Goal: Task Accomplishment & Management: Complete application form

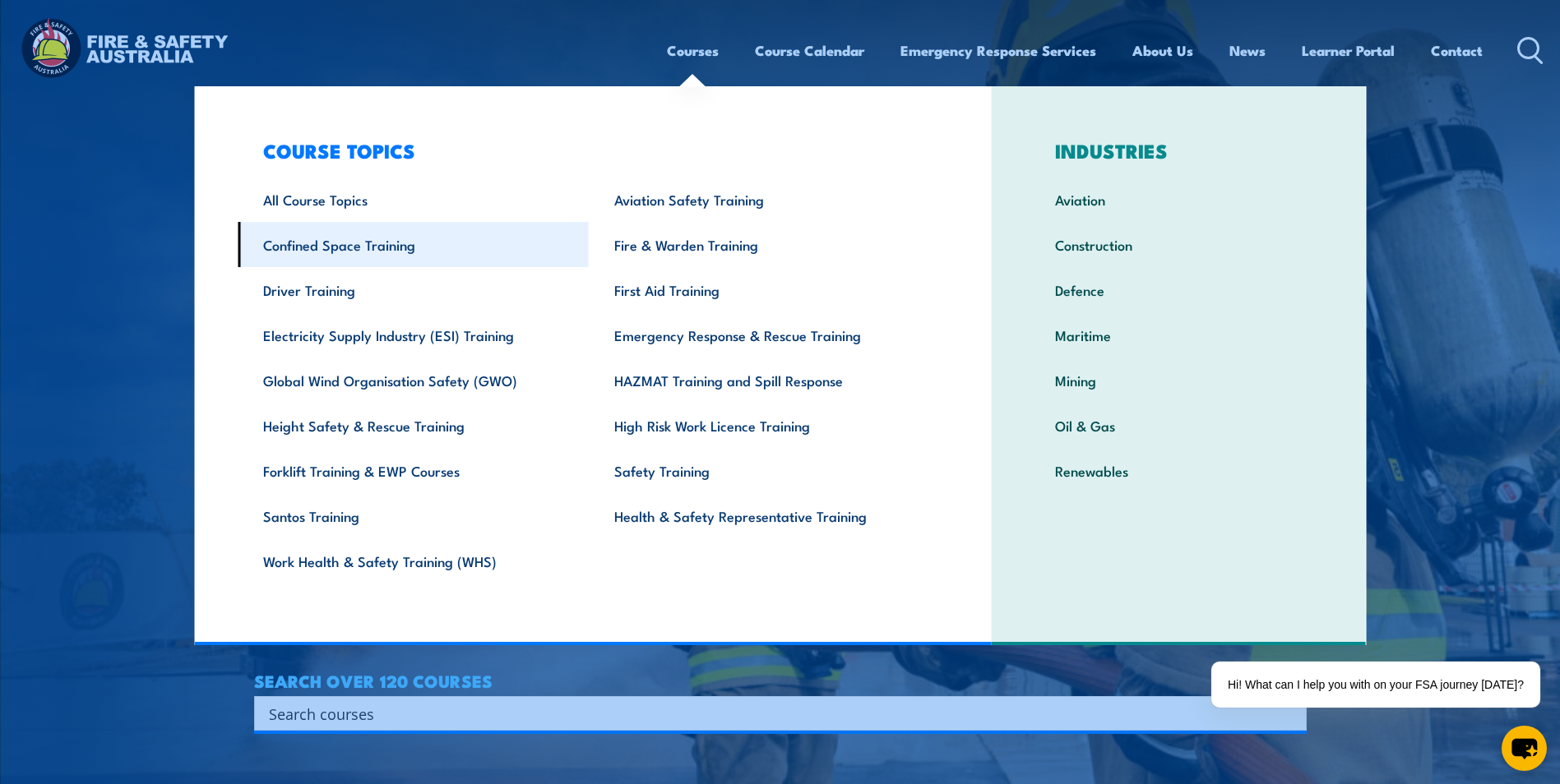
click at [340, 265] on link "Confined Space Training" at bounding box center [413, 245] width 351 height 45
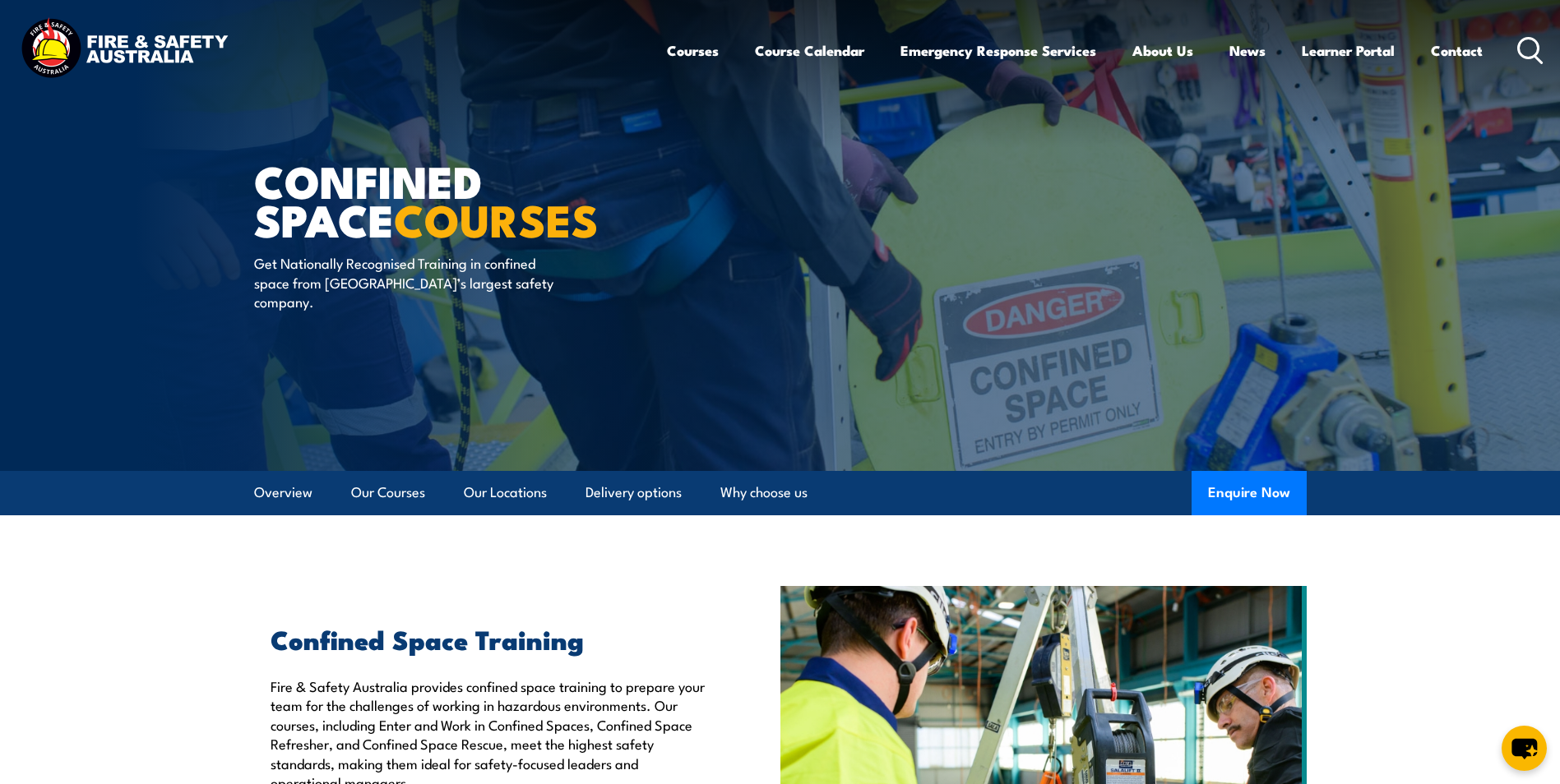
click at [1526, 50] on icon at bounding box center [1529, 50] width 26 height 27
click at [1513, 49] on div "Courses Course Calendar Emergency Response Services Services Overview Emergency…" at bounding box center [1105, 50] width 878 height 71
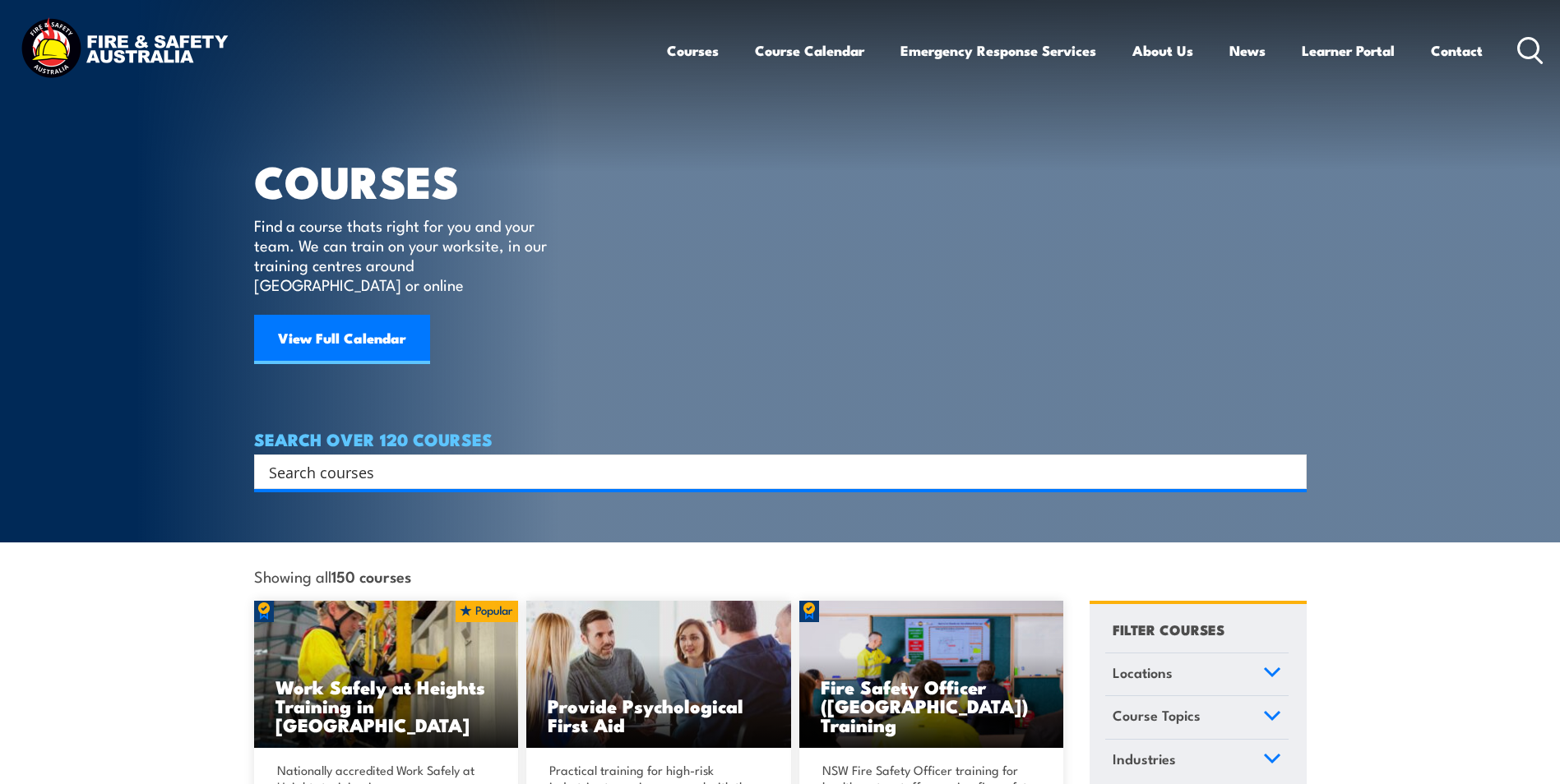
click at [375, 460] on input "Search input" at bounding box center [770, 472] width 1001 height 24
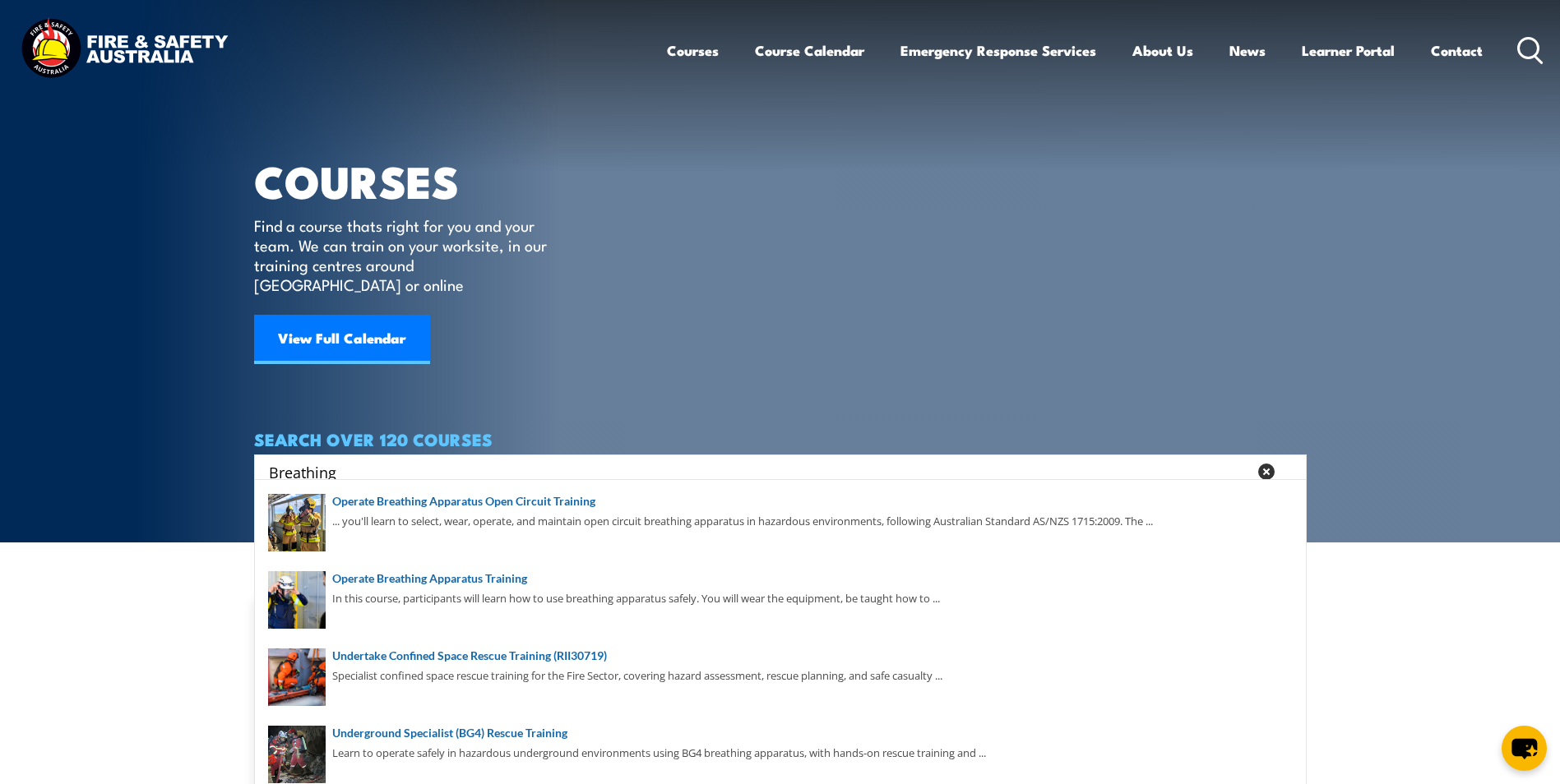
drag, startPoint x: 365, startPoint y: 456, endPoint x: 204, endPoint y: 464, distance: 161.2
click at [204, 464] on section "COURSES Find a course thats right for you and your team. We can train on your w…" at bounding box center [780, 271] width 1560 height 543
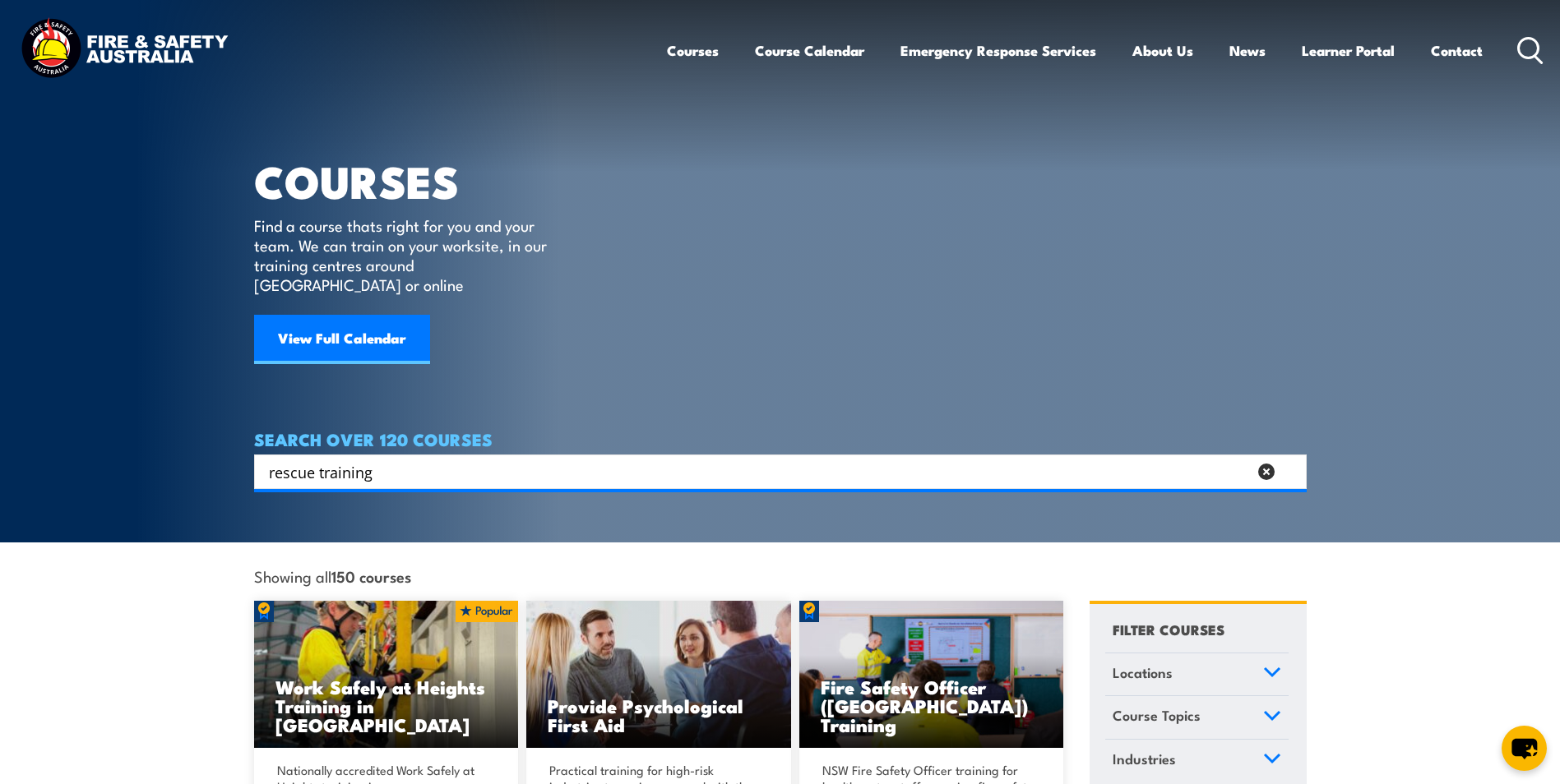
type input "rescue training"
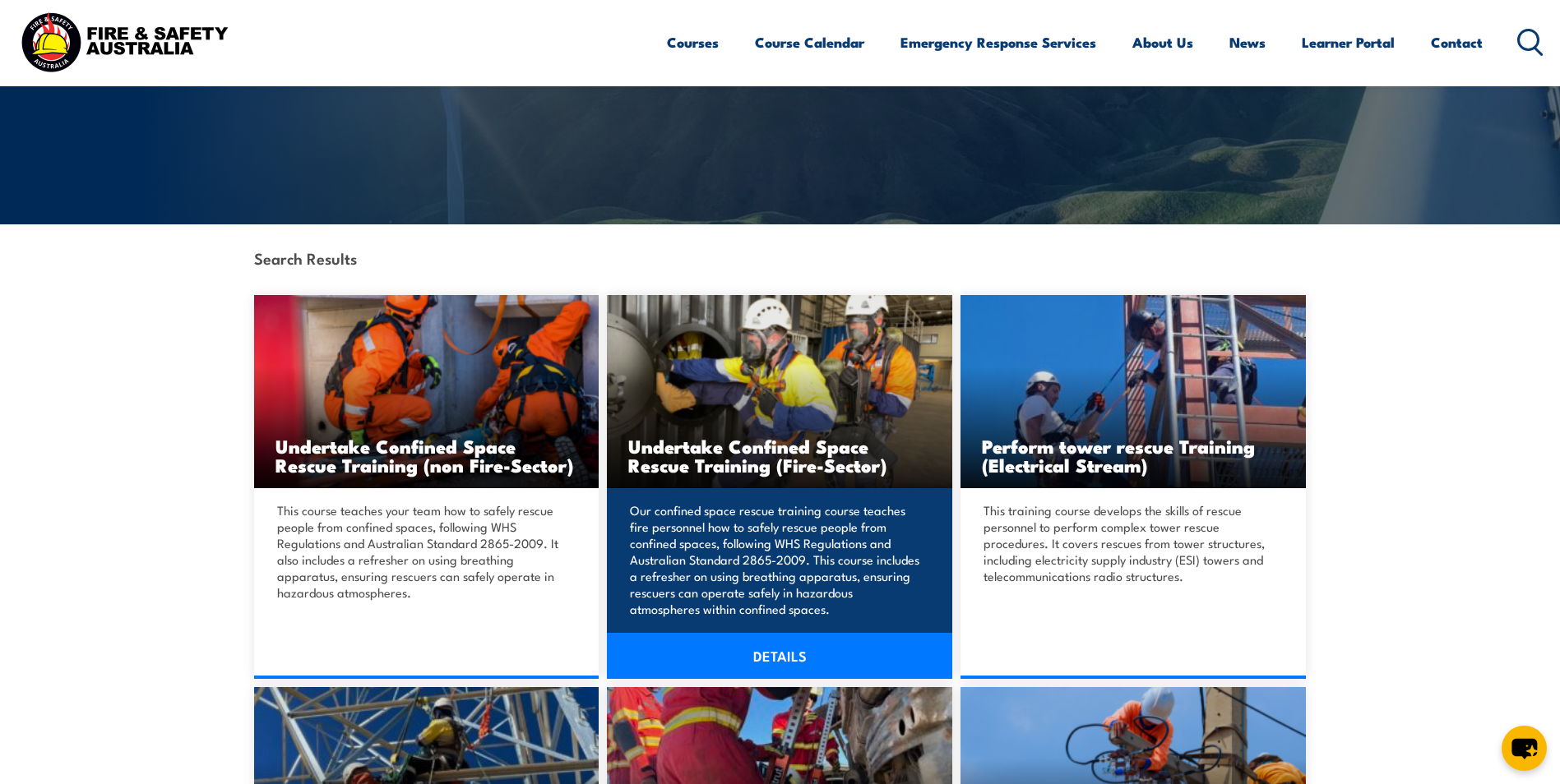
scroll to position [411, 0]
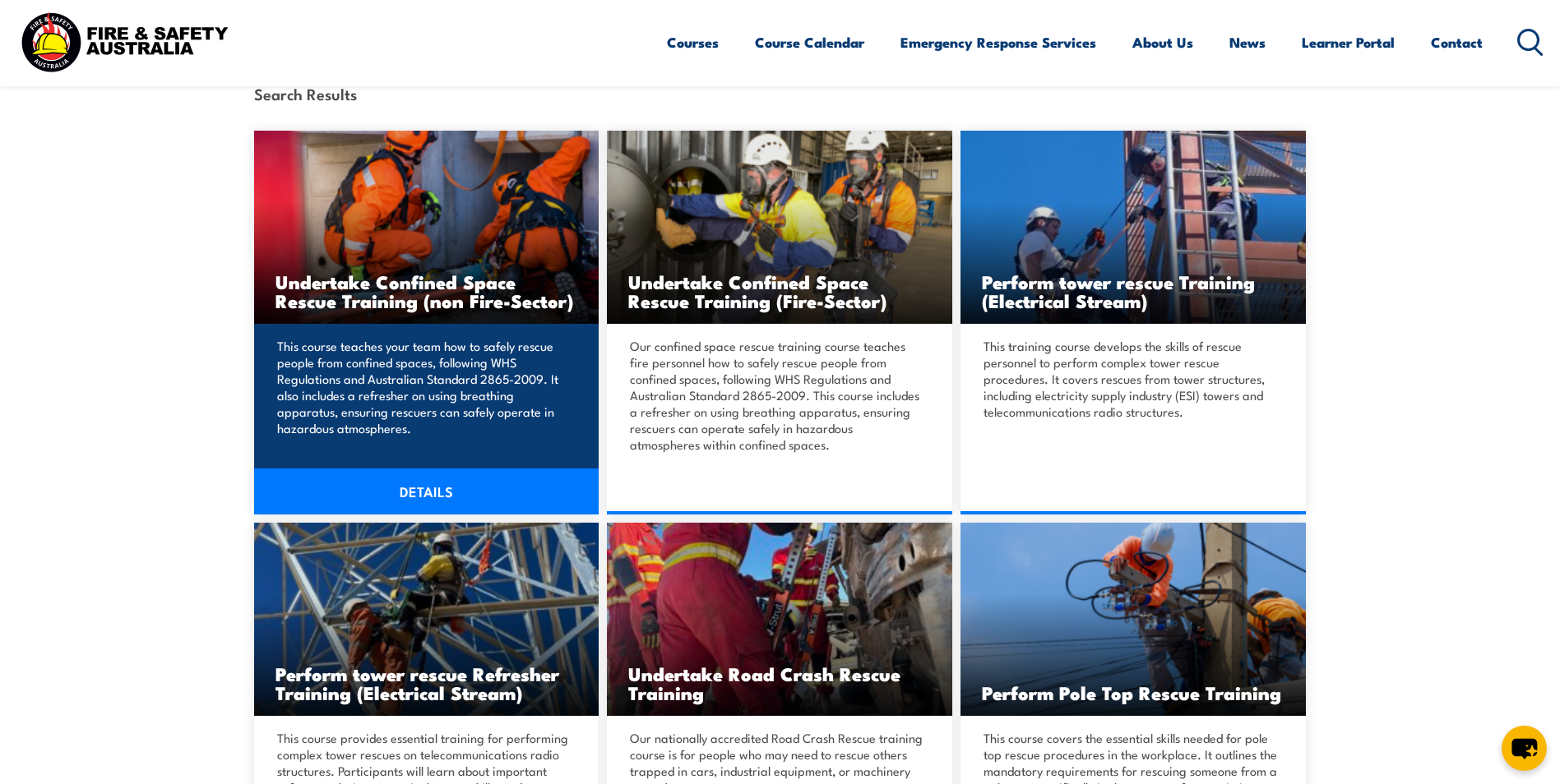
click at [489, 501] on link "DETAILS" at bounding box center [427, 491] width 346 height 46
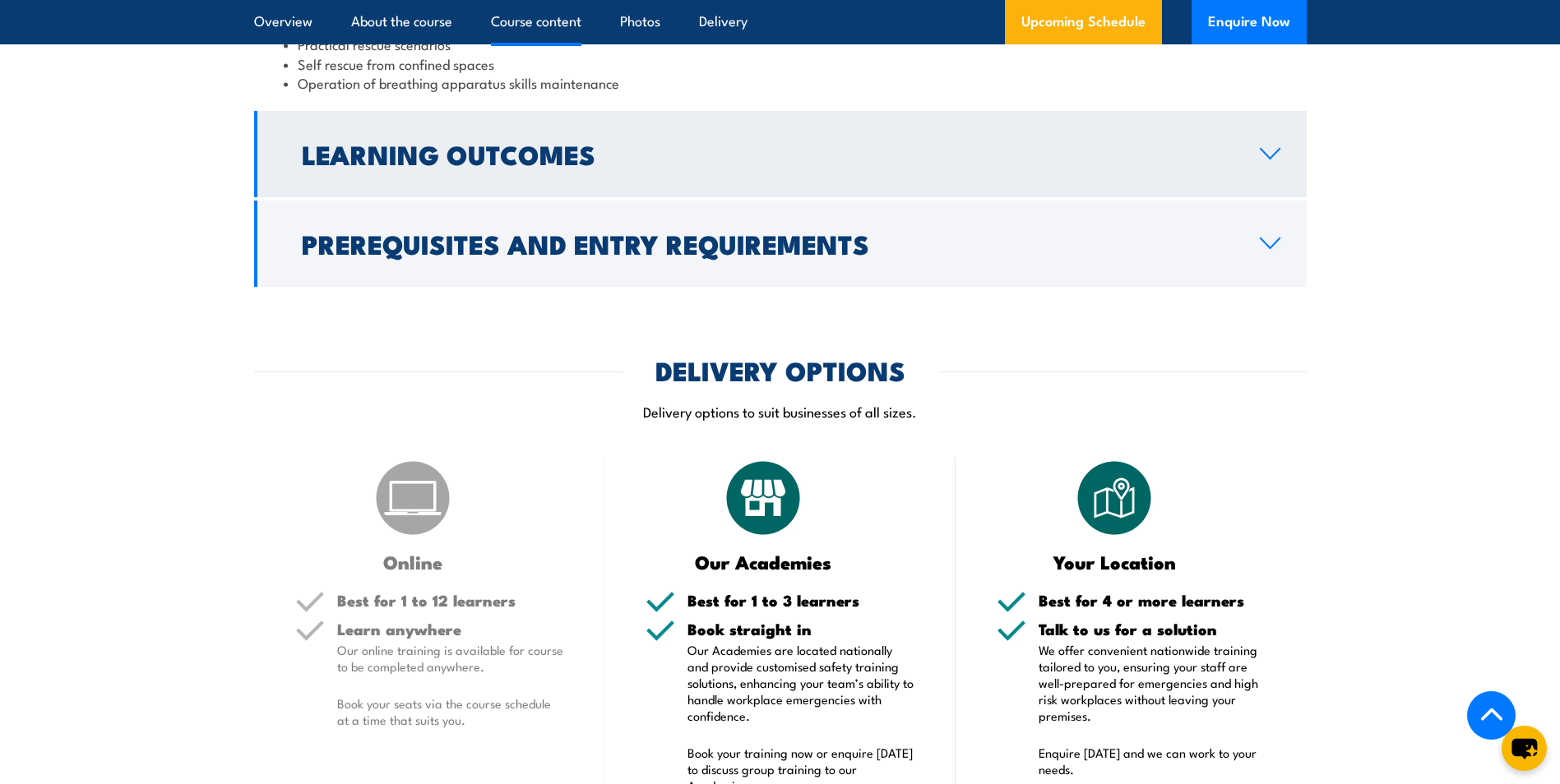
click at [531, 154] on h2 "Learning Outcomes" at bounding box center [767, 154] width 932 height 23
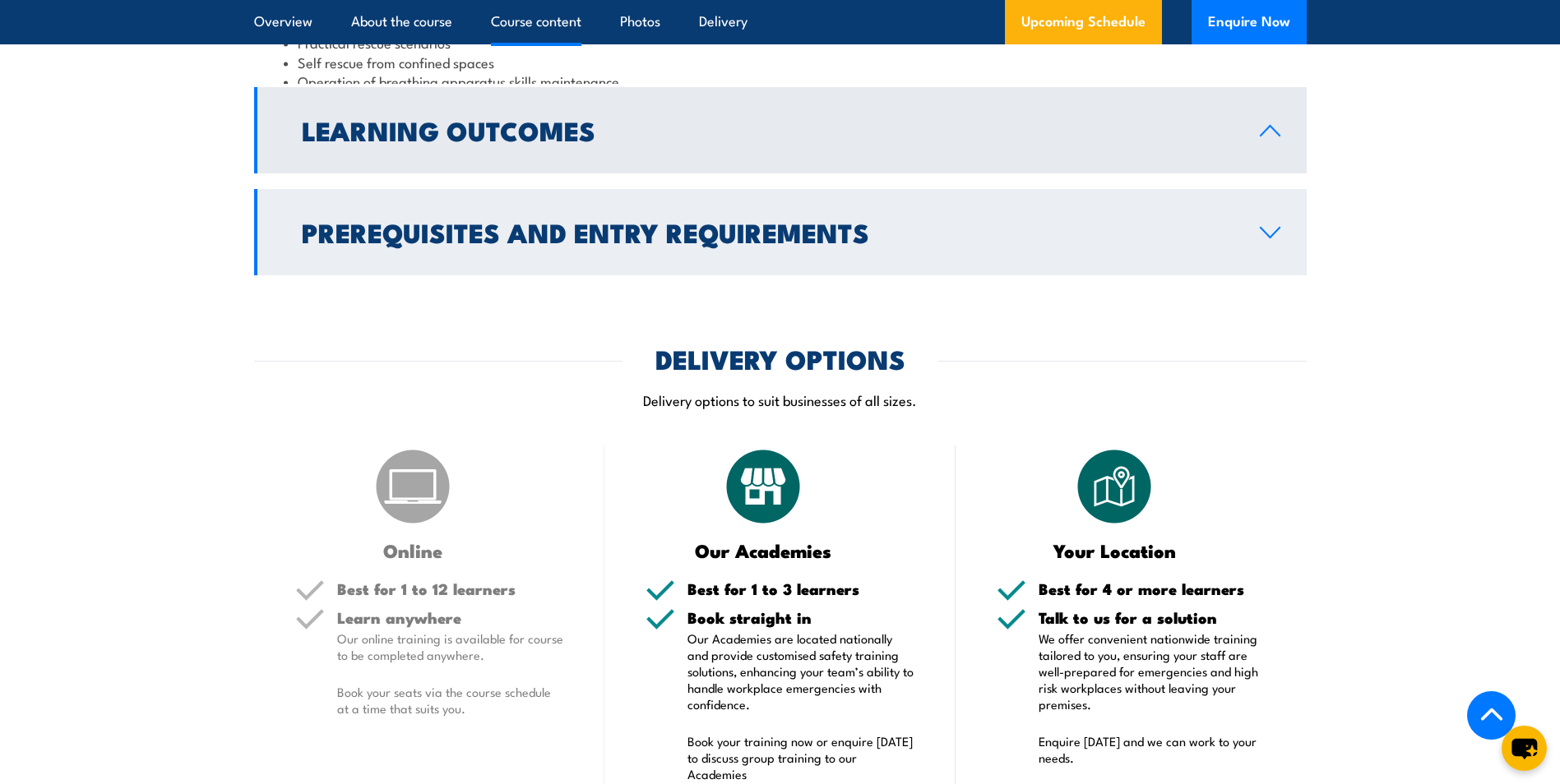
scroll to position [1909, 0]
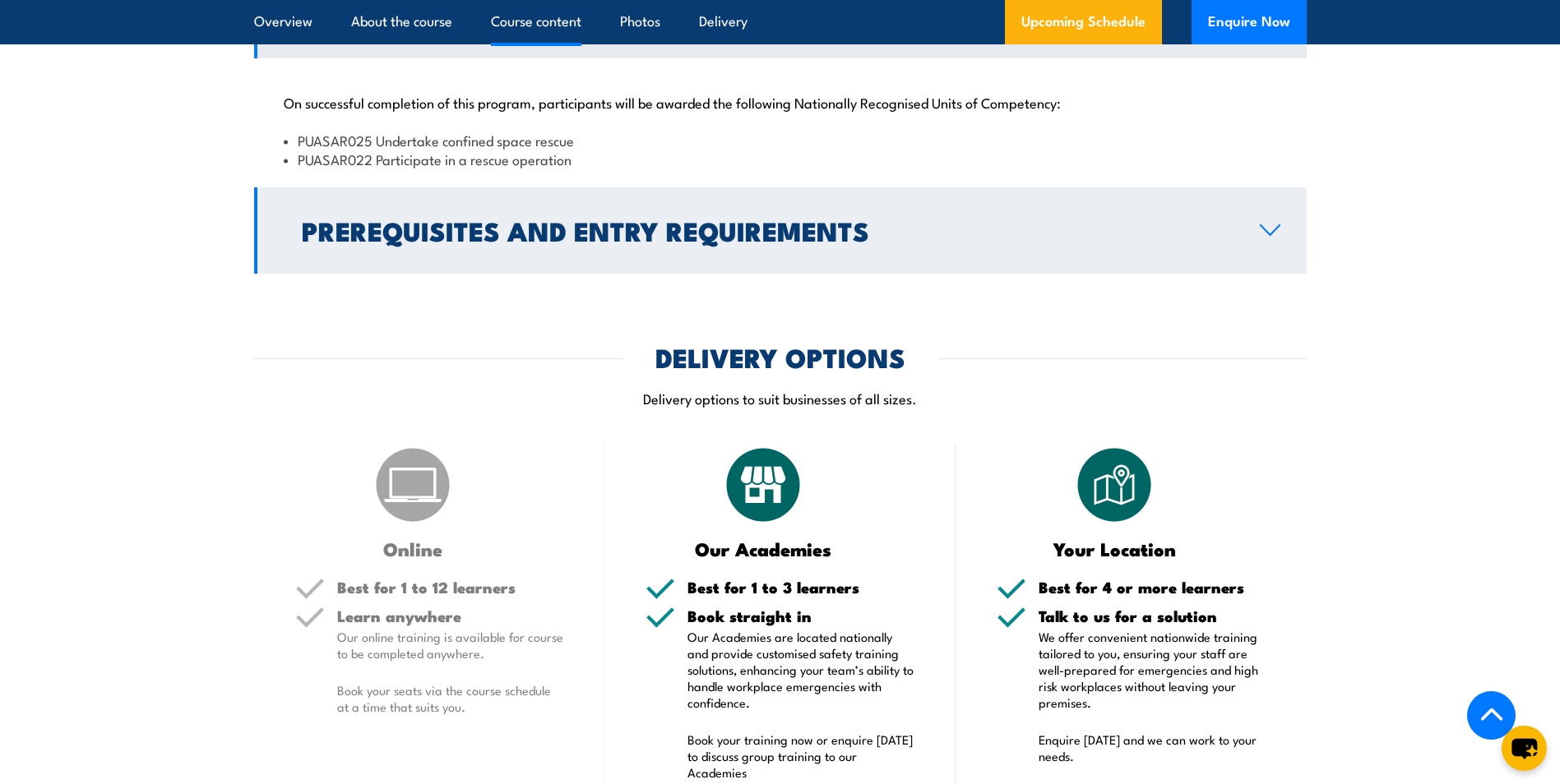
click at [420, 242] on h2 "Prerequisites and Entry Requirements" at bounding box center [767, 230] width 932 height 23
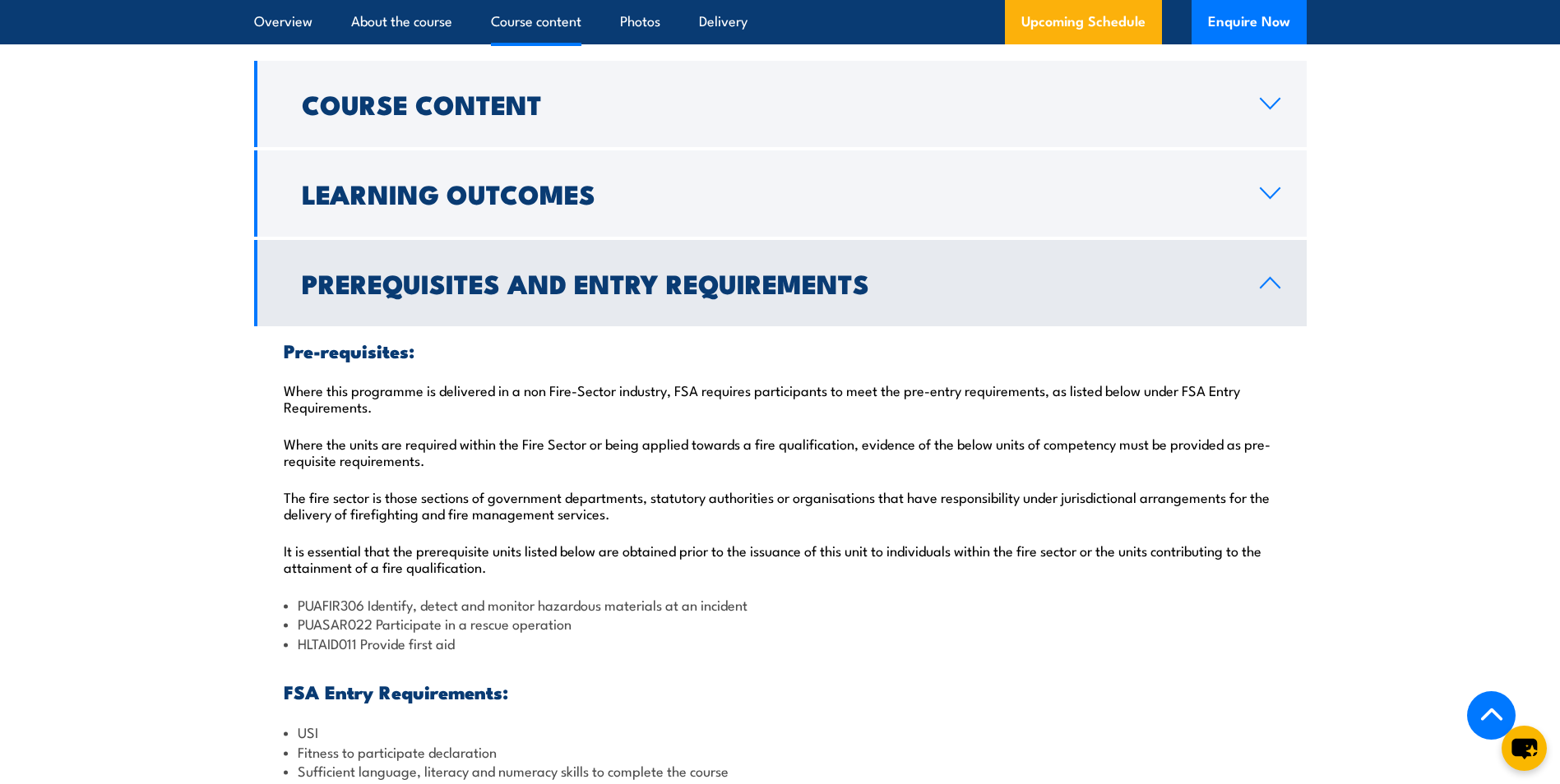
scroll to position [2138, 0]
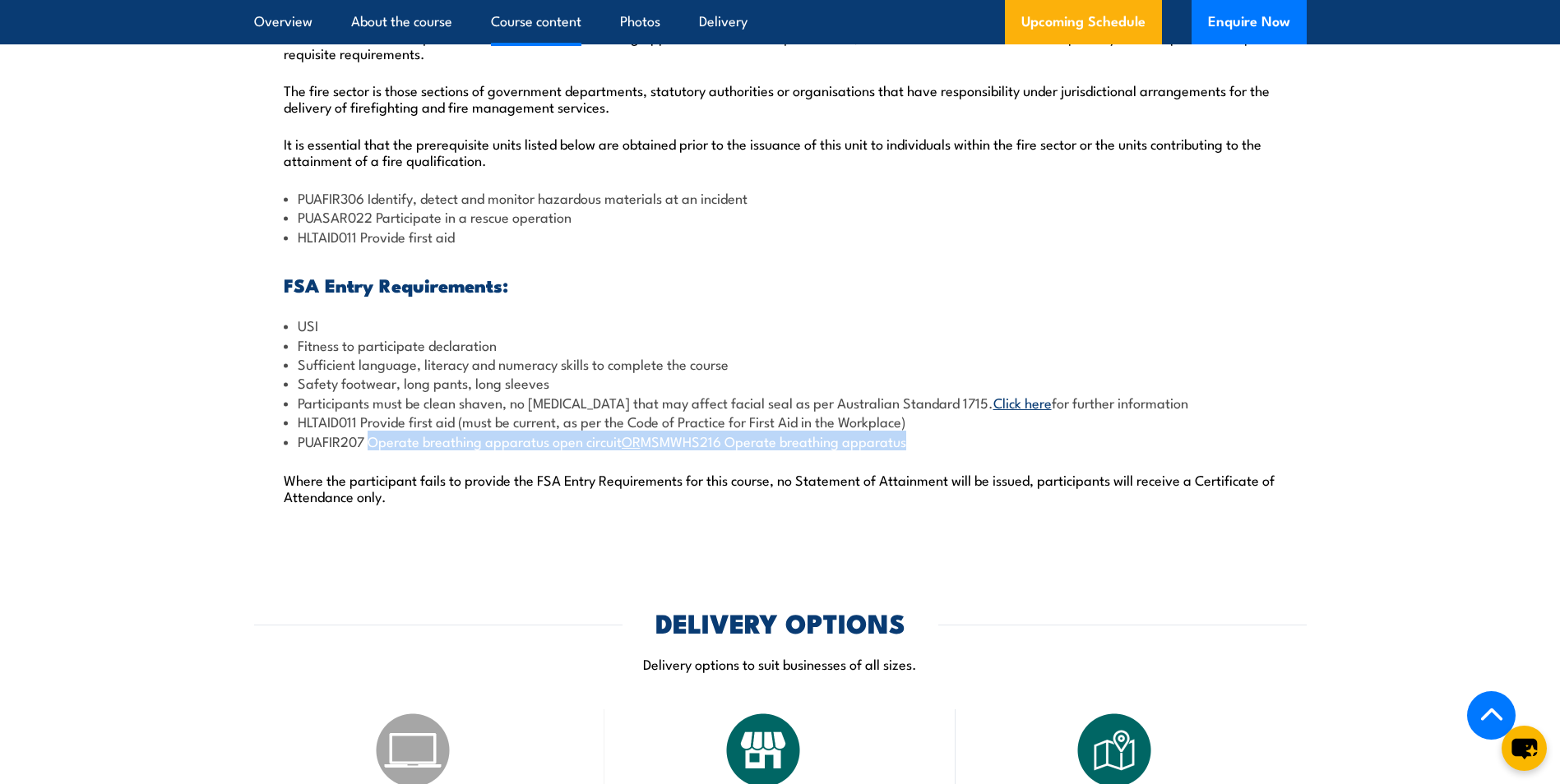
drag, startPoint x: 907, startPoint y: 445, endPoint x: 368, endPoint y: 443, distance: 539.0
click at [368, 443] on li "PUAFIR207 Operate breathing apparatus open circuit OR MSMWHS216 Operate breathi…" at bounding box center [780, 441] width 993 height 19
copy li "Operate breathing apparatus open circuit OR MSMWHS216 Operate breathing apparatu"
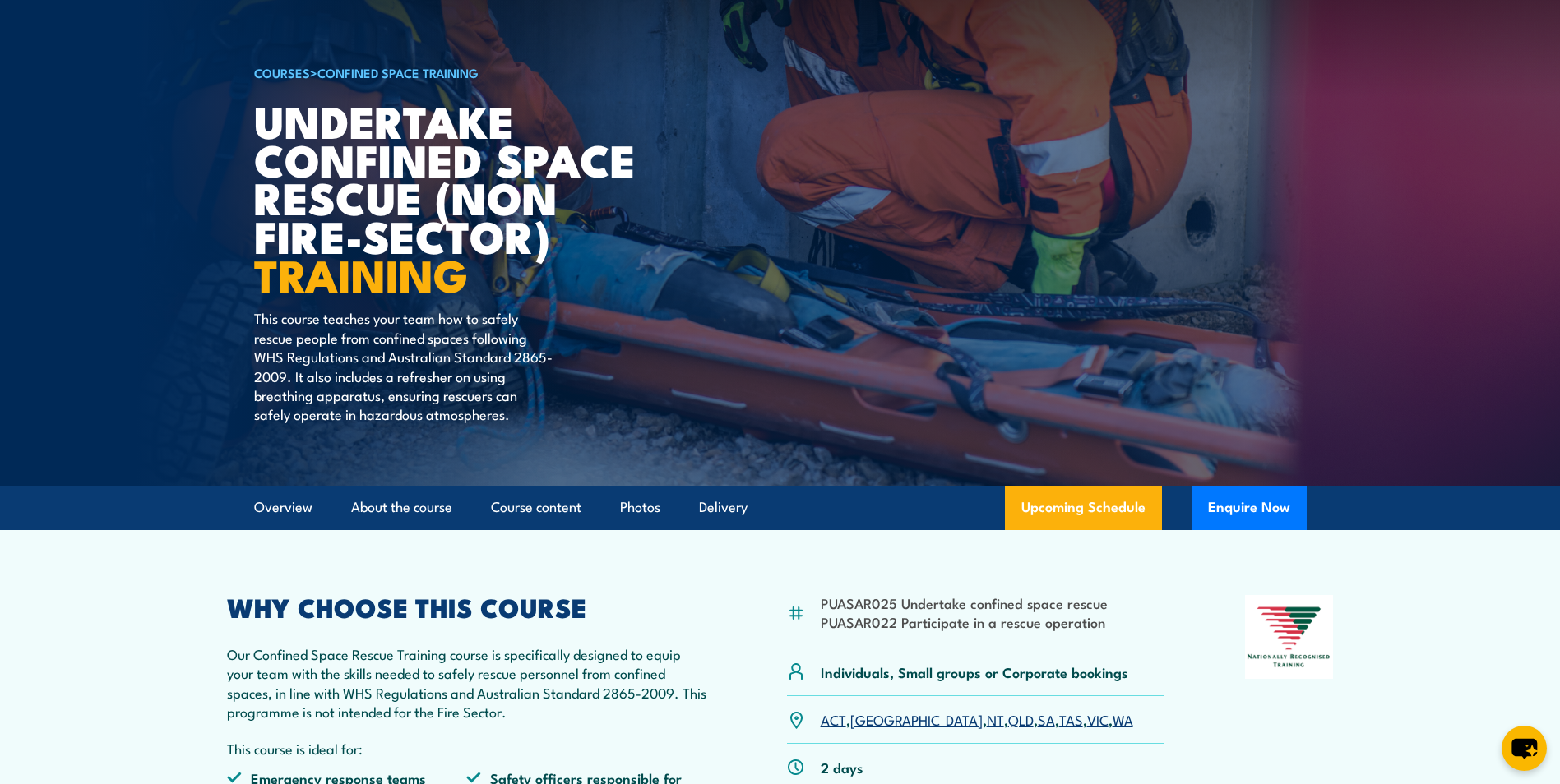
scroll to position [0, 0]
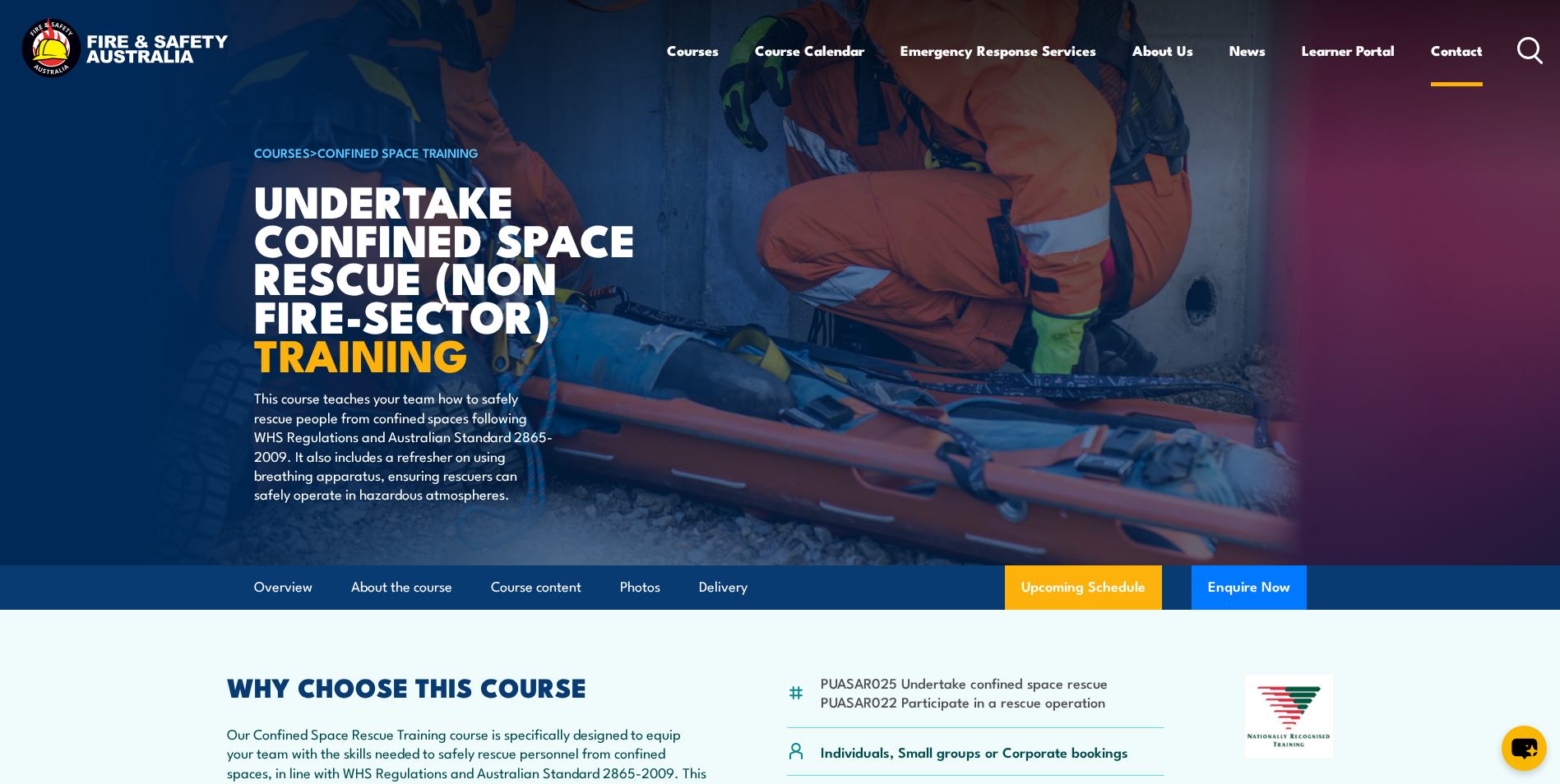
click at [1475, 55] on link "Contact" at bounding box center [1456, 50] width 52 height 43
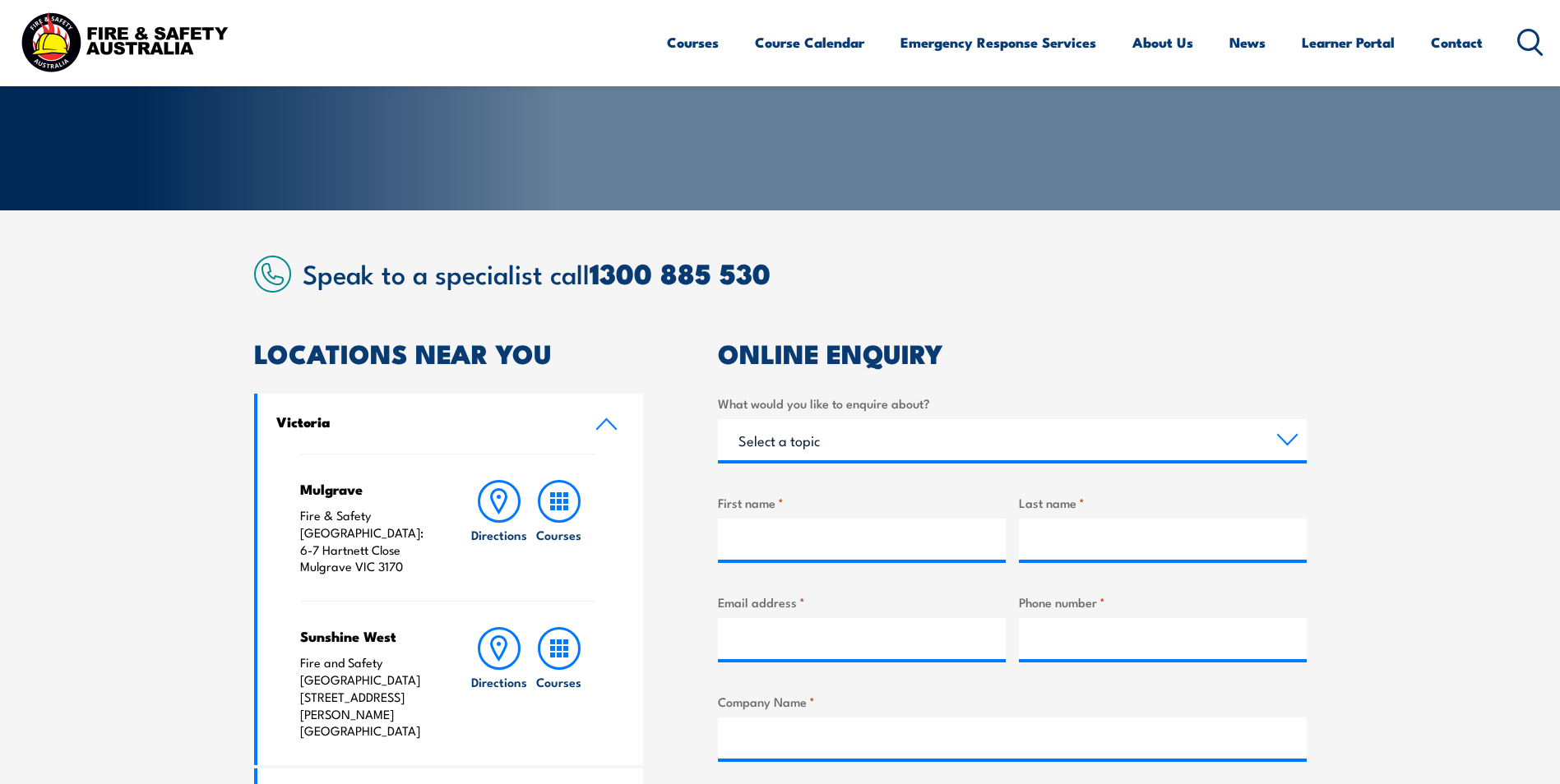
scroll to position [329, 0]
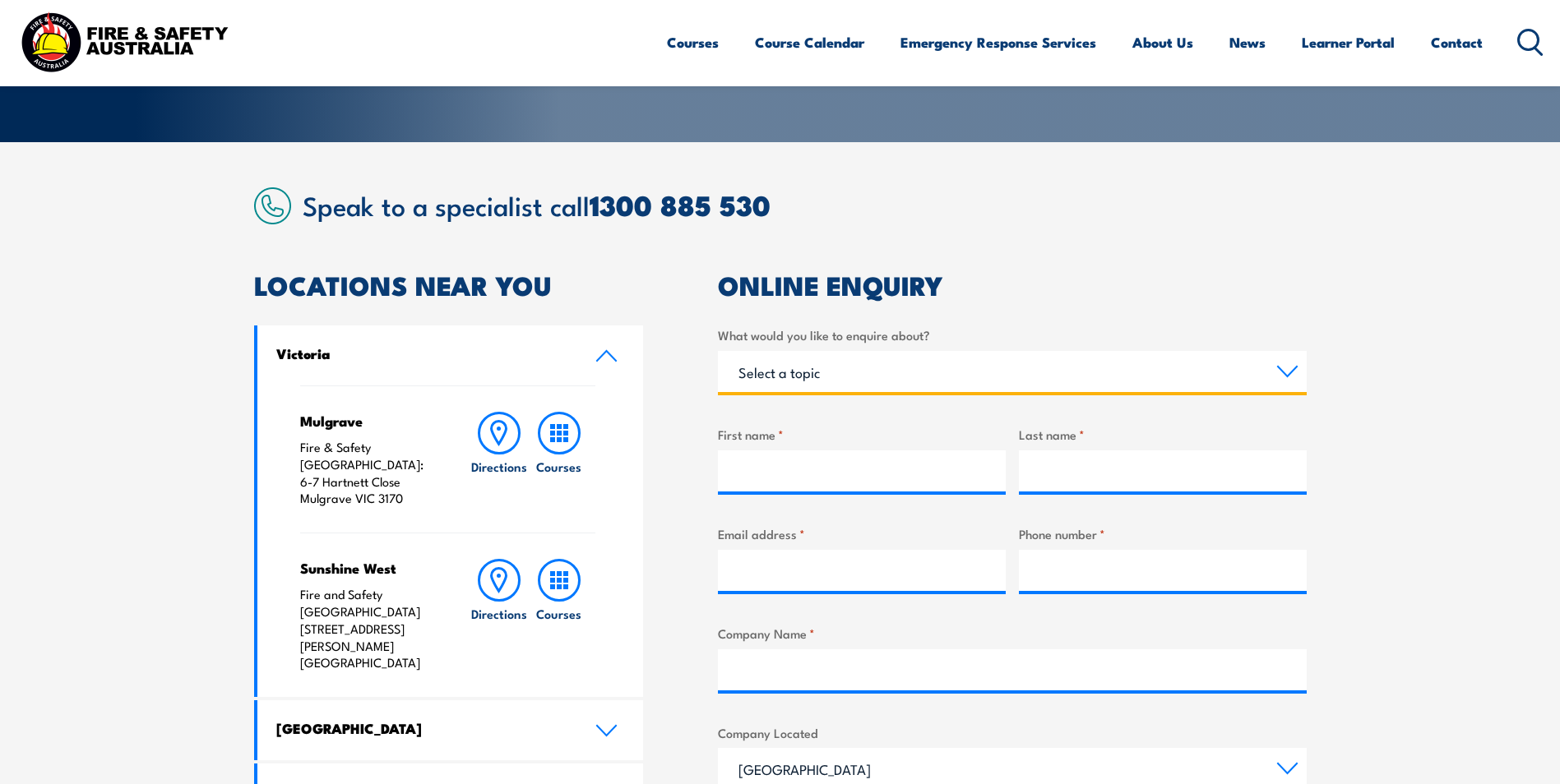
click at [783, 378] on select "Select a topic Training Emergency Response Services General Enquiry" at bounding box center [1012, 372] width 589 height 41
click at [717, 351] on select "Select a topic Training Emergency Response Services General Enquiry" at bounding box center [1012, 372] width 589 height 41
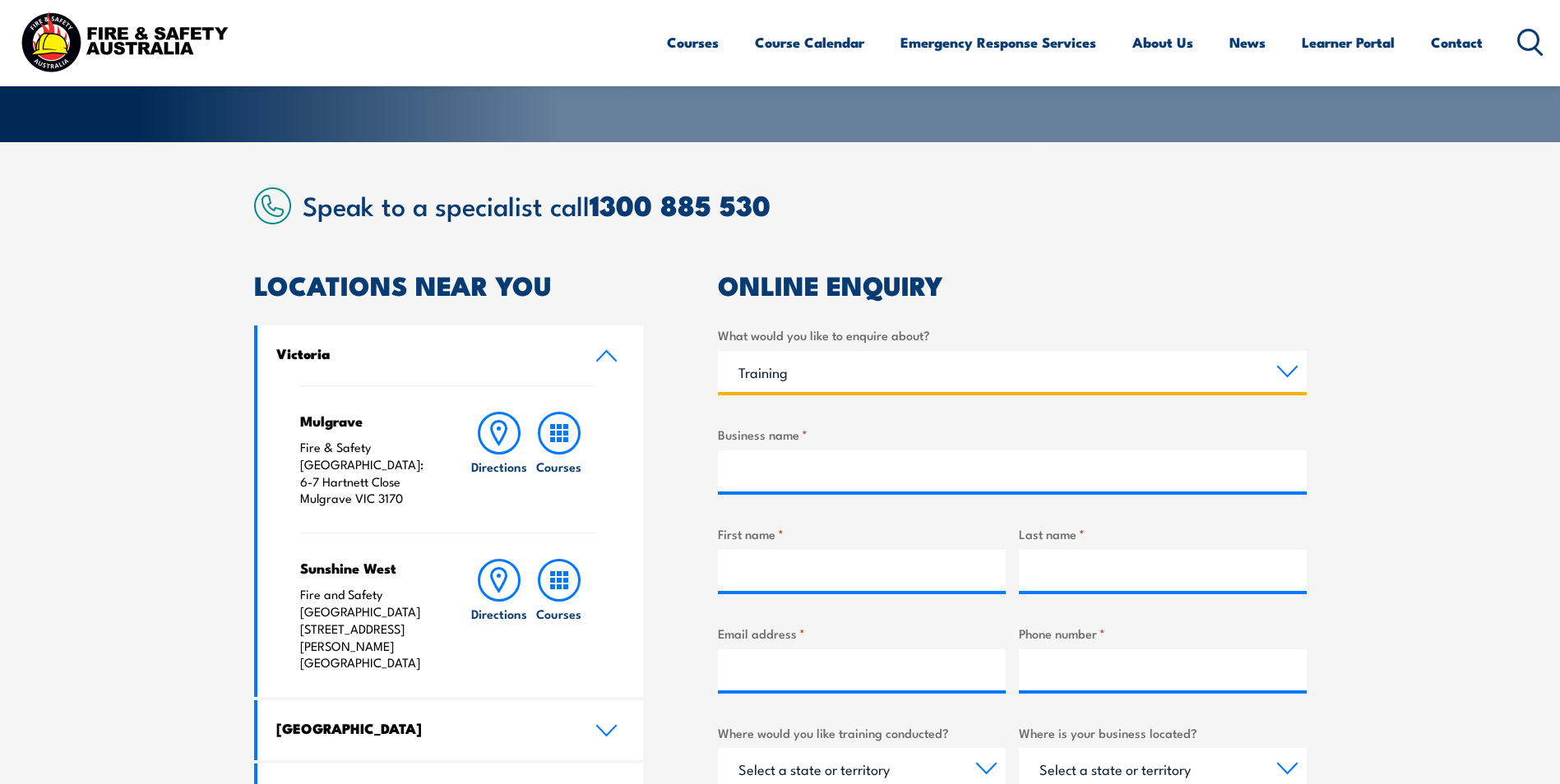
click at [807, 384] on select "Select a topic Training Emergency Response Services General Enquiry" at bounding box center [1012, 372] width 589 height 41
select select "General Enquiry"
click at [717, 351] on select "Select a topic Training Emergency Response Services General Enquiry" at bounding box center [1012, 372] width 589 height 41
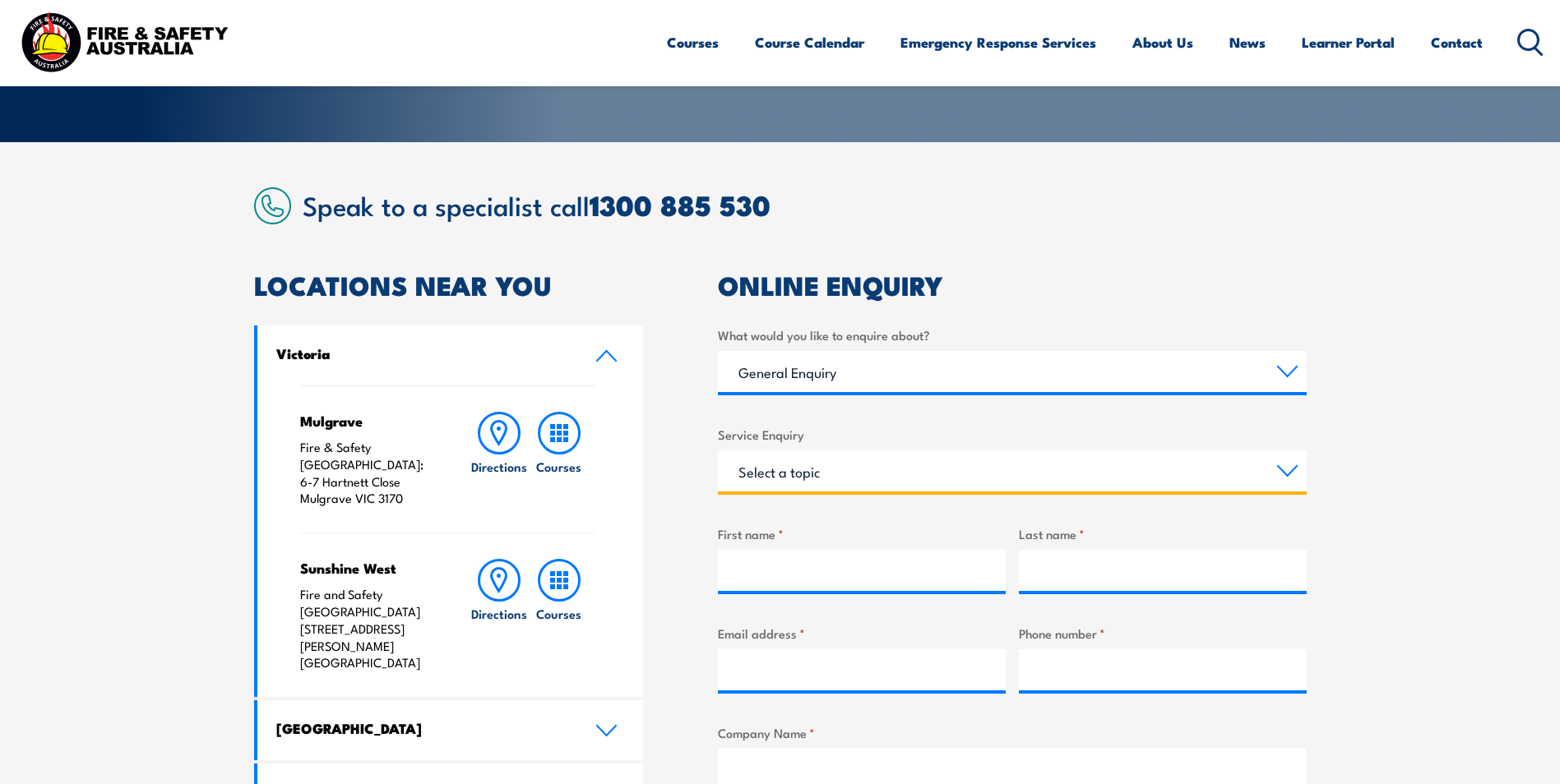
click at [792, 461] on select "Select a topic Assistance in completing an online enrolment booking Request a c…" at bounding box center [1012, 472] width 589 height 41
select select "Other"
click at [717, 451] on select "Select a topic Assistance in completing an online enrolment booking Request a c…" at bounding box center [1012, 472] width 589 height 41
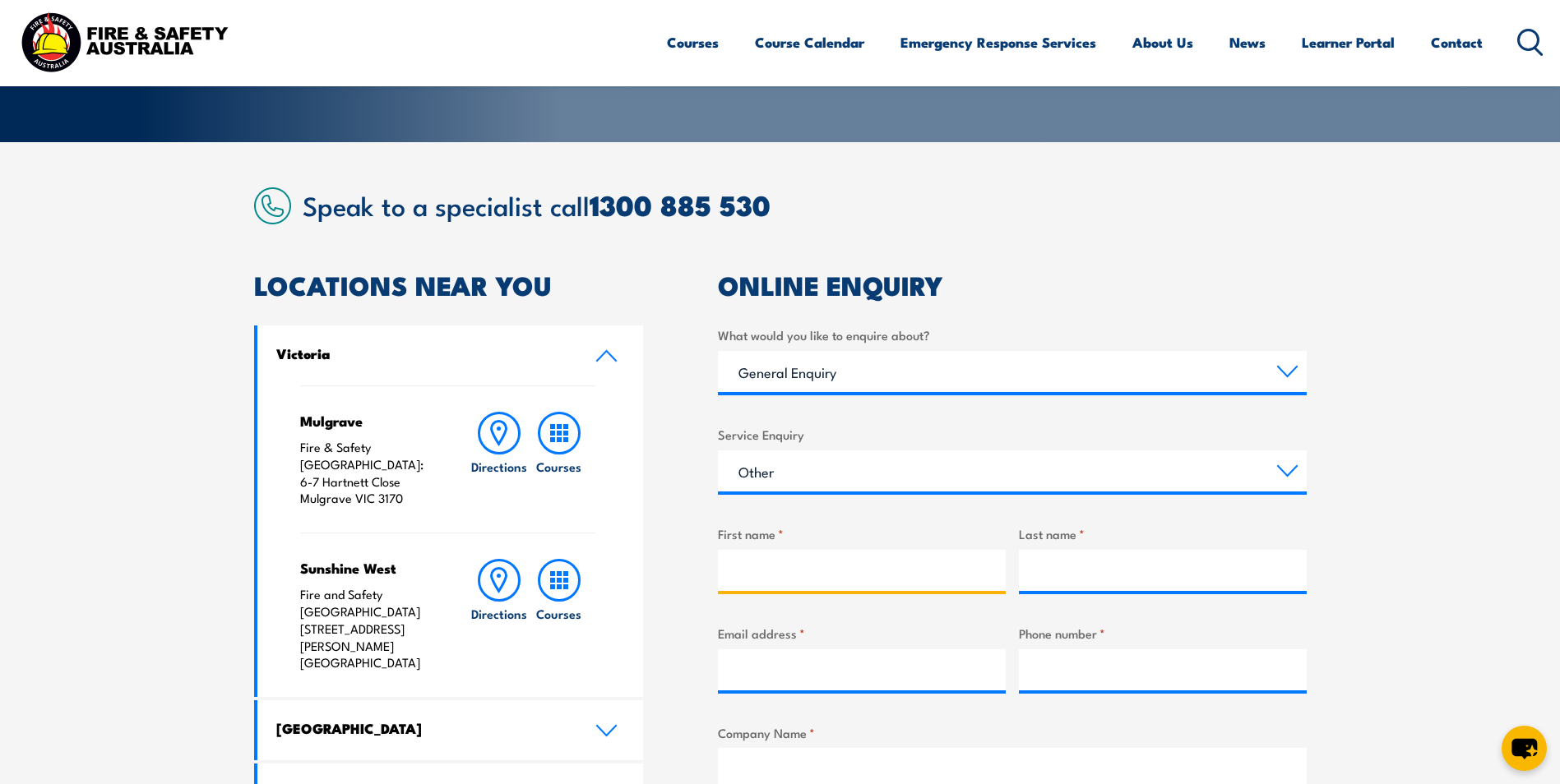
click at [810, 555] on input "First name *" at bounding box center [861, 571] width 288 height 41
type input "Morne"
type input "van Rooyen"
type input "rvmorne@hotmail.com"
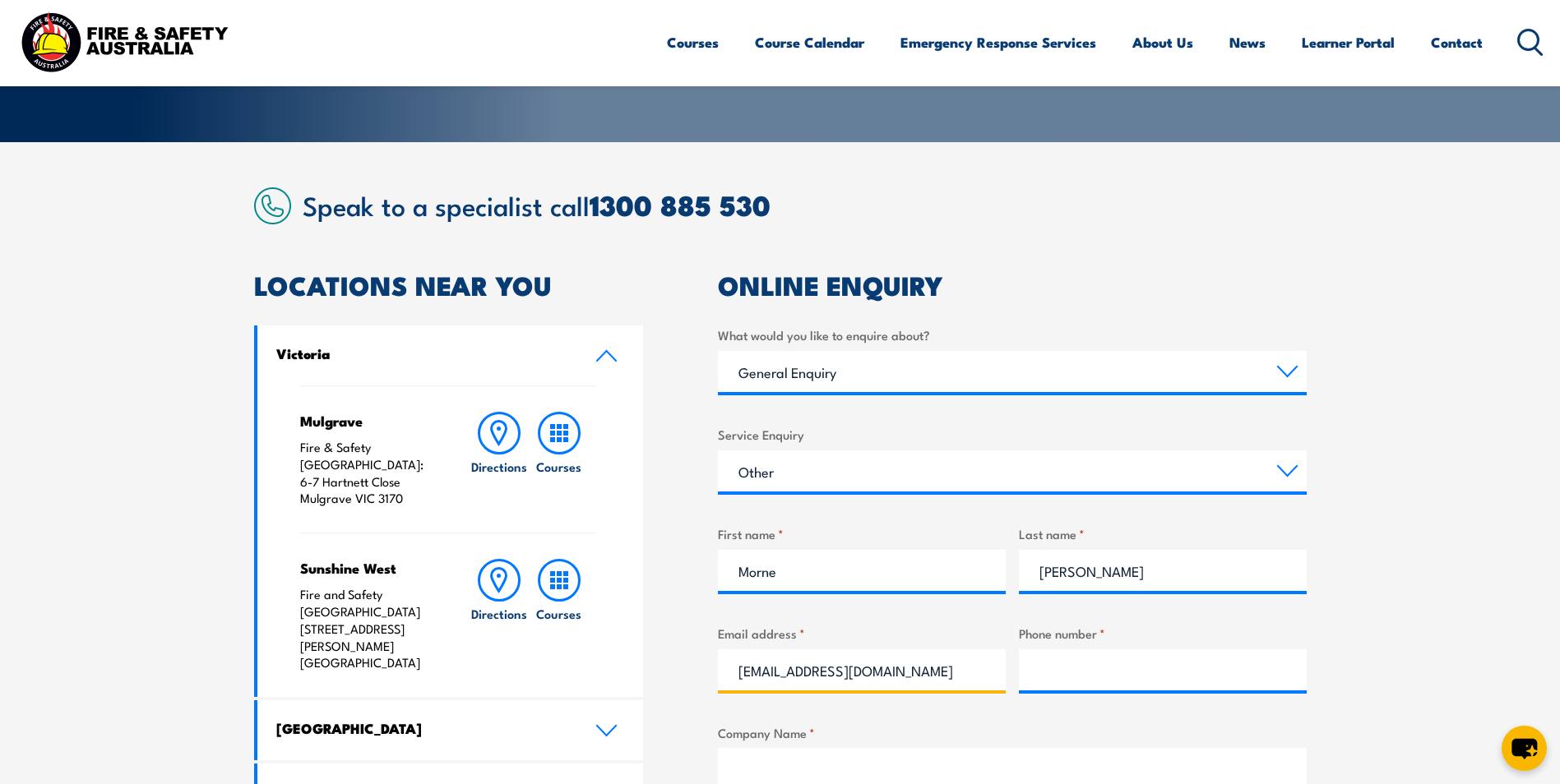
type input "0451192420"
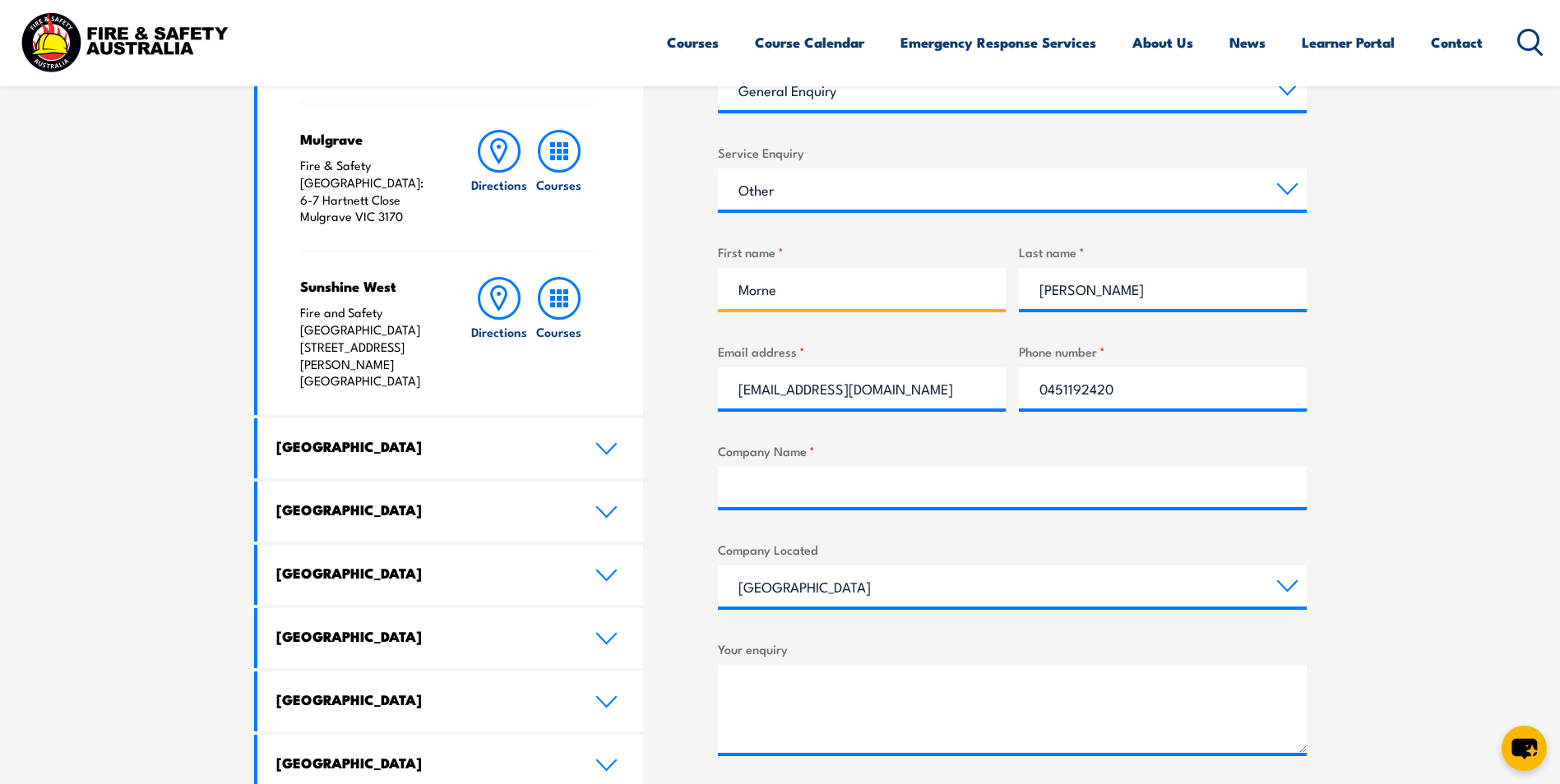
scroll to position [658, 0]
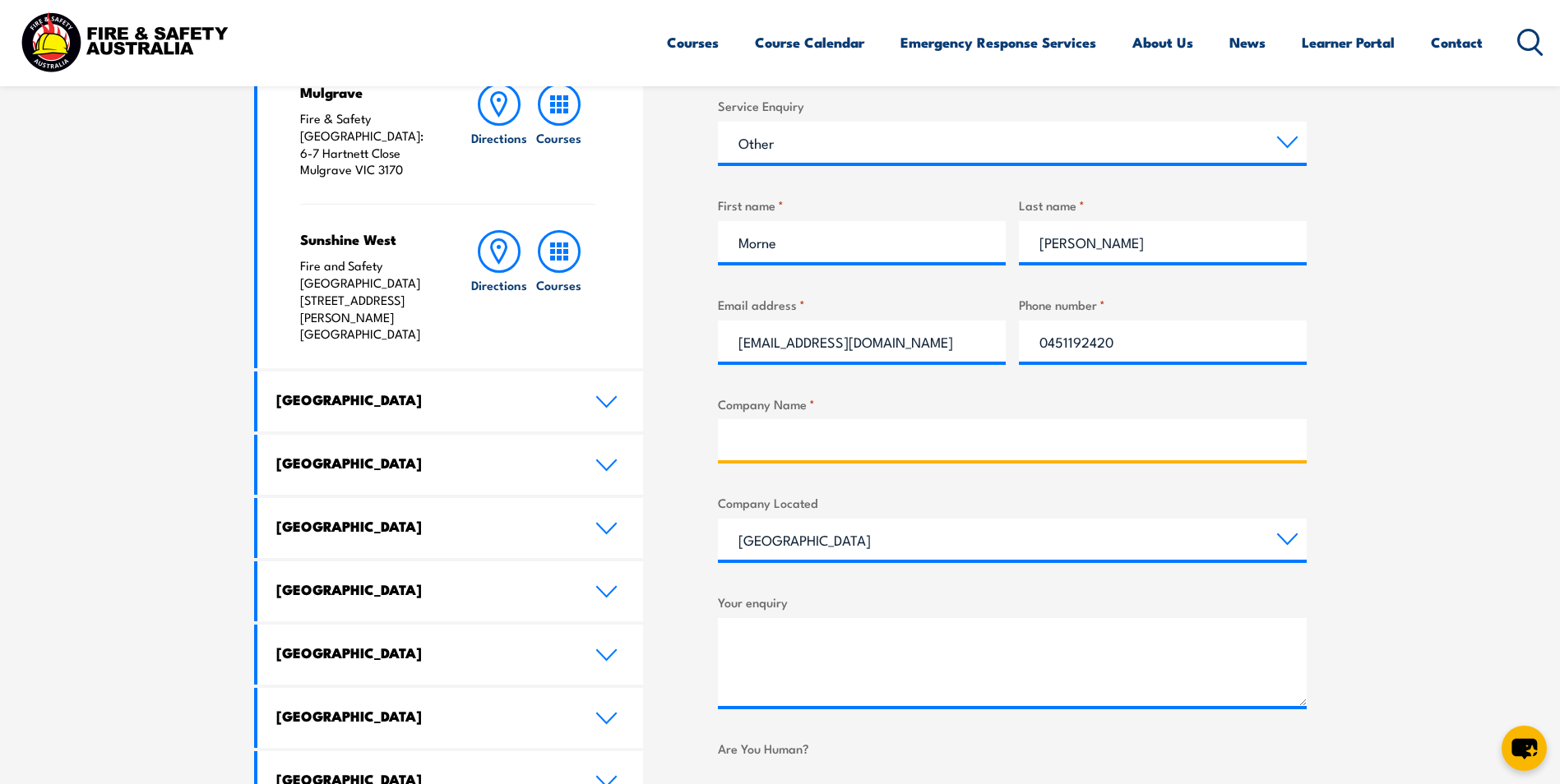
click at [953, 422] on input "Company Name *" at bounding box center [1012, 440] width 589 height 41
type input "Orora Beverage - CNV"
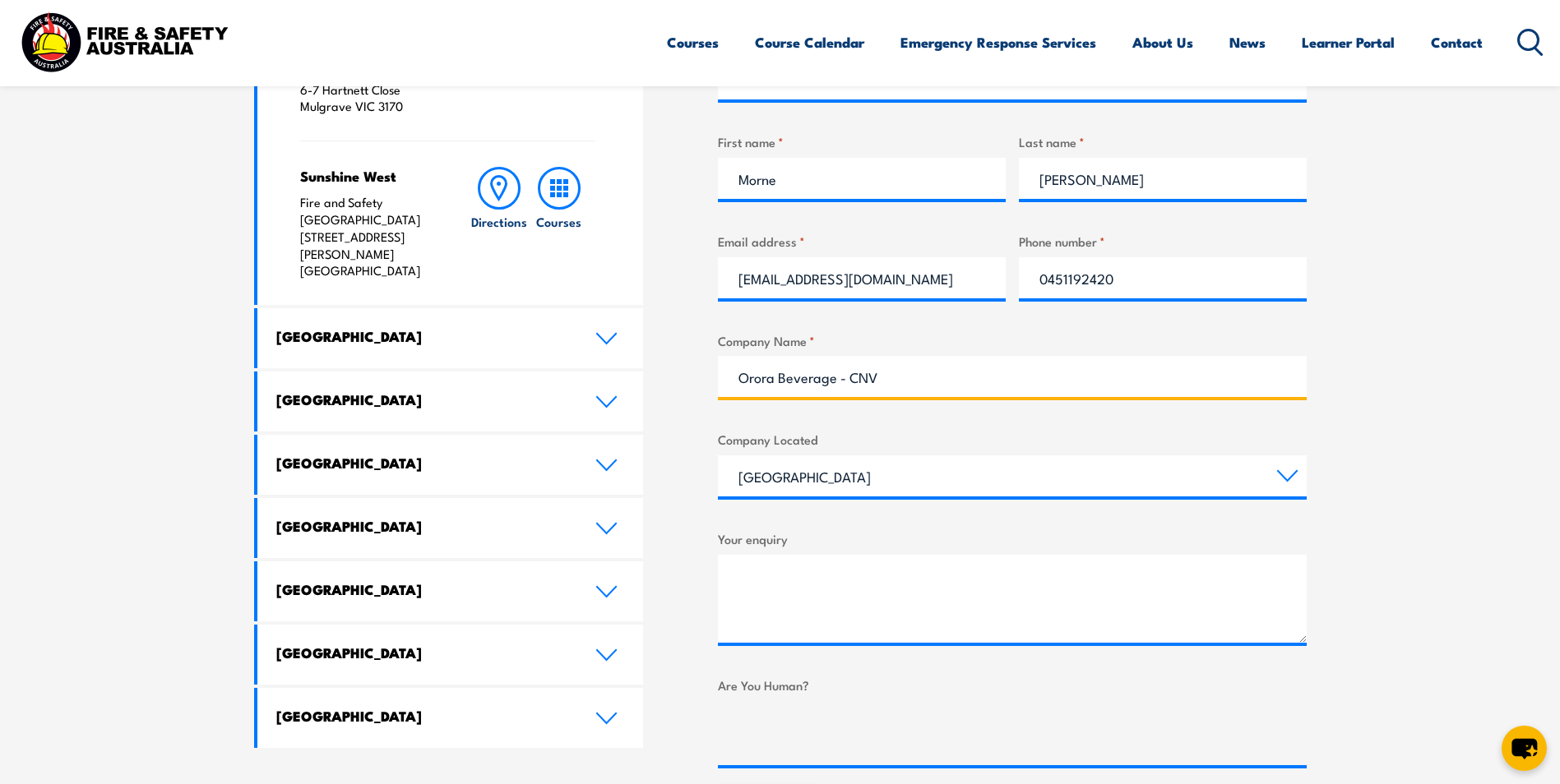
scroll to position [740, 0]
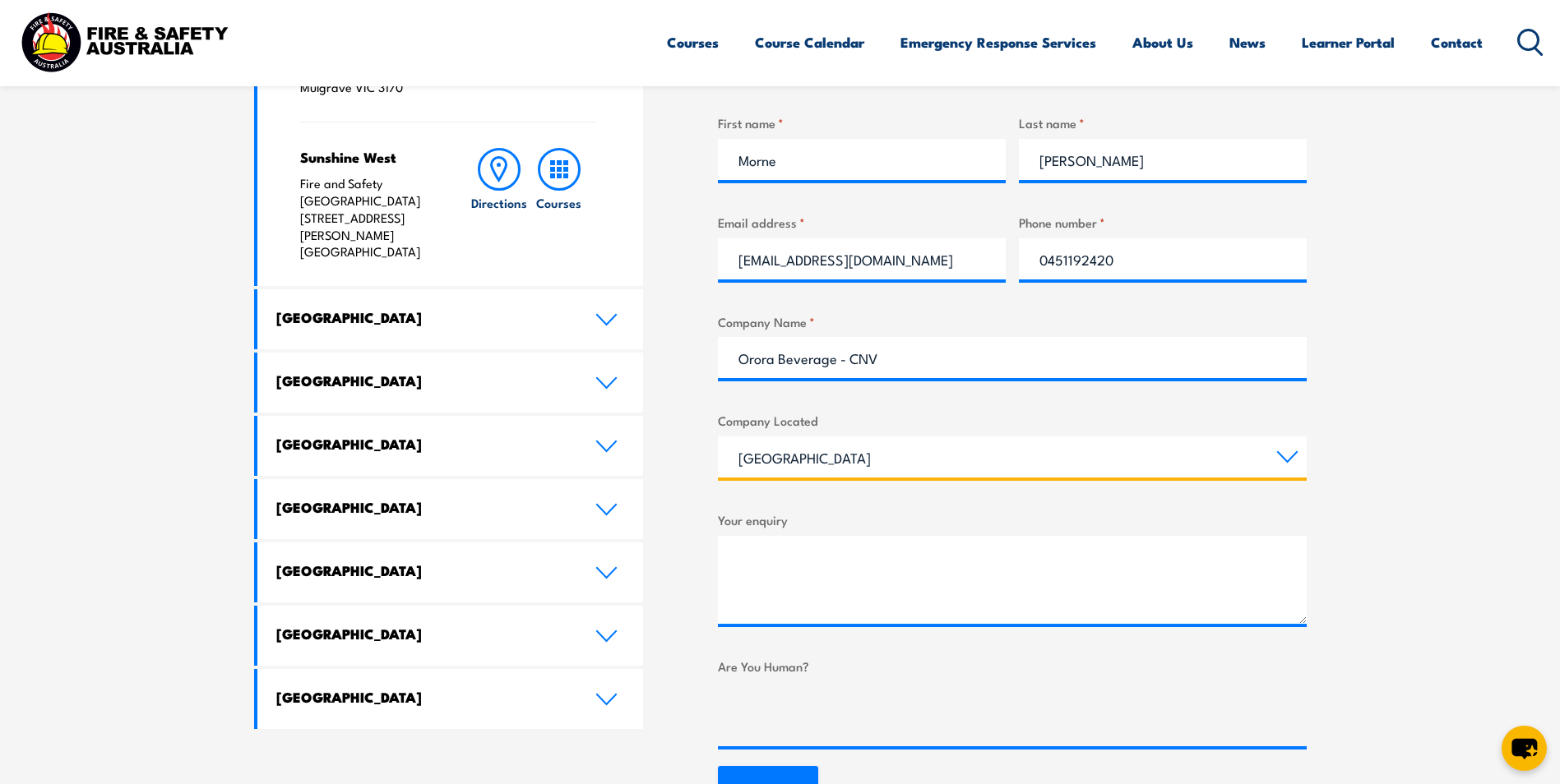
click at [836, 445] on select "Queensland New South Wales Australian Capital Territory Victoria South Australi…" at bounding box center [1012, 457] width 589 height 41
select select "Western Australia"
click at [717, 437] on select "Queensland New South Wales Australian Capital Territory Victoria South Australi…" at bounding box center [1012, 457] width 589 height 41
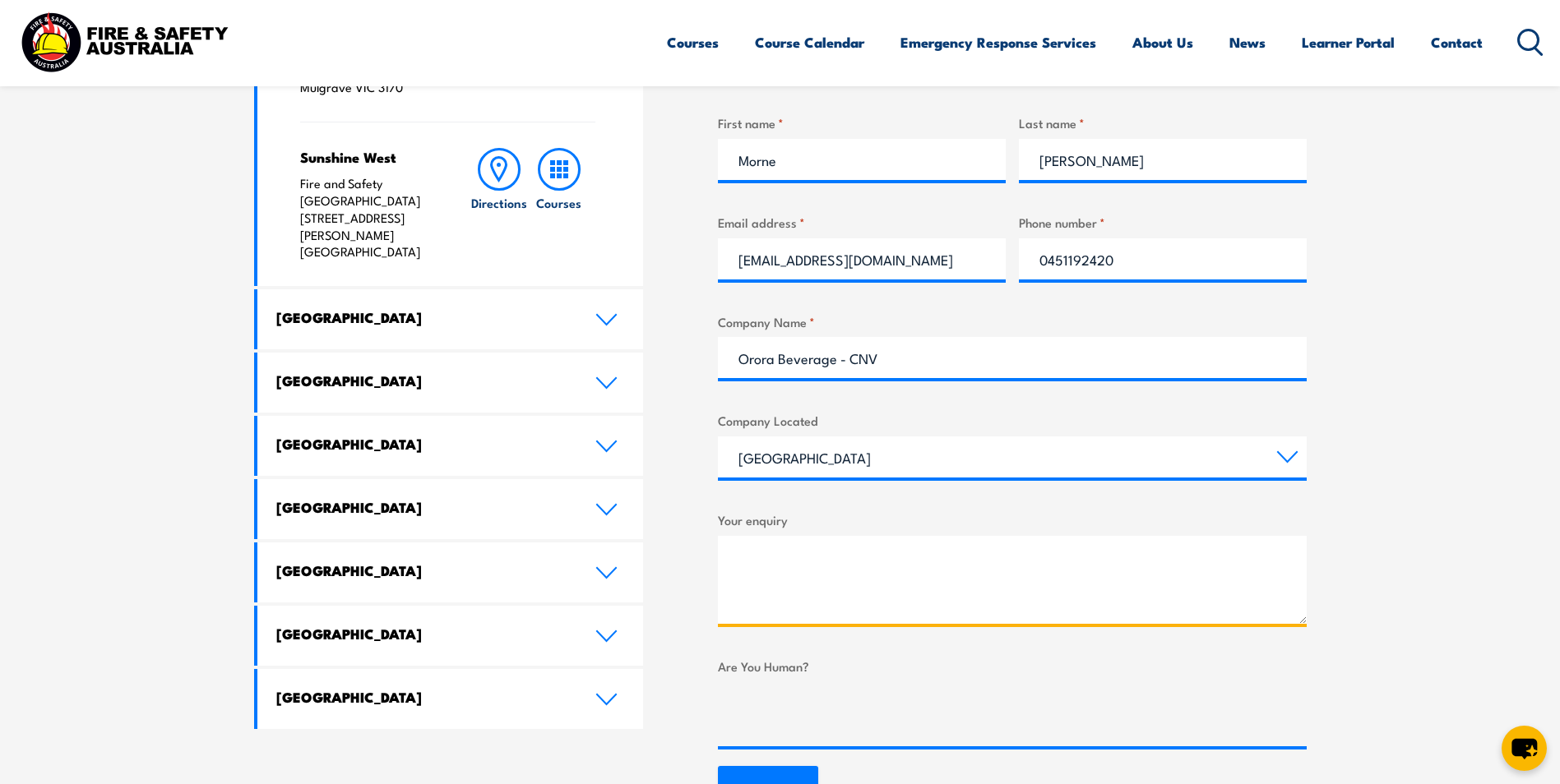
click at [851, 581] on textarea "Your enquiry" at bounding box center [1012, 581] width 589 height 88
type textarea "Good da"
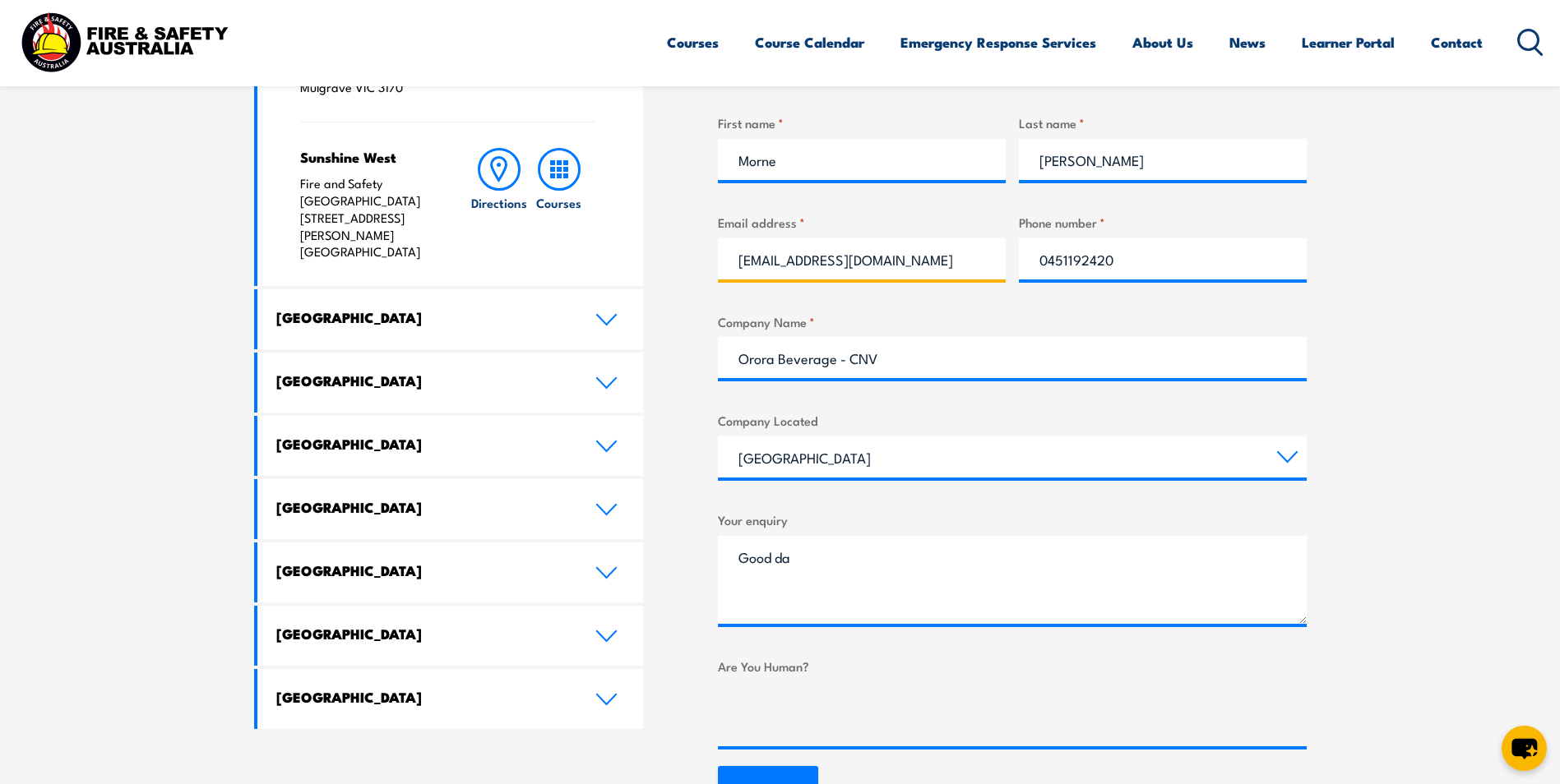
click at [920, 261] on input "rvmorne@hotmail.com" at bounding box center [861, 259] width 288 height 41
drag, startPoint x: 892, startPoint y: 268, endPoint x: 661, endPoint y: 260, distance: 231.1
click at [661, 260] on div "LOCATIONS NEAR YOU Victoria Mulgrave Fire & Safety Australia: 6-7 Hartnett Clos…" at bounding box center [780, 339] width 1052 height 955
type input "morne.vanrooyen@ororagroup.com"
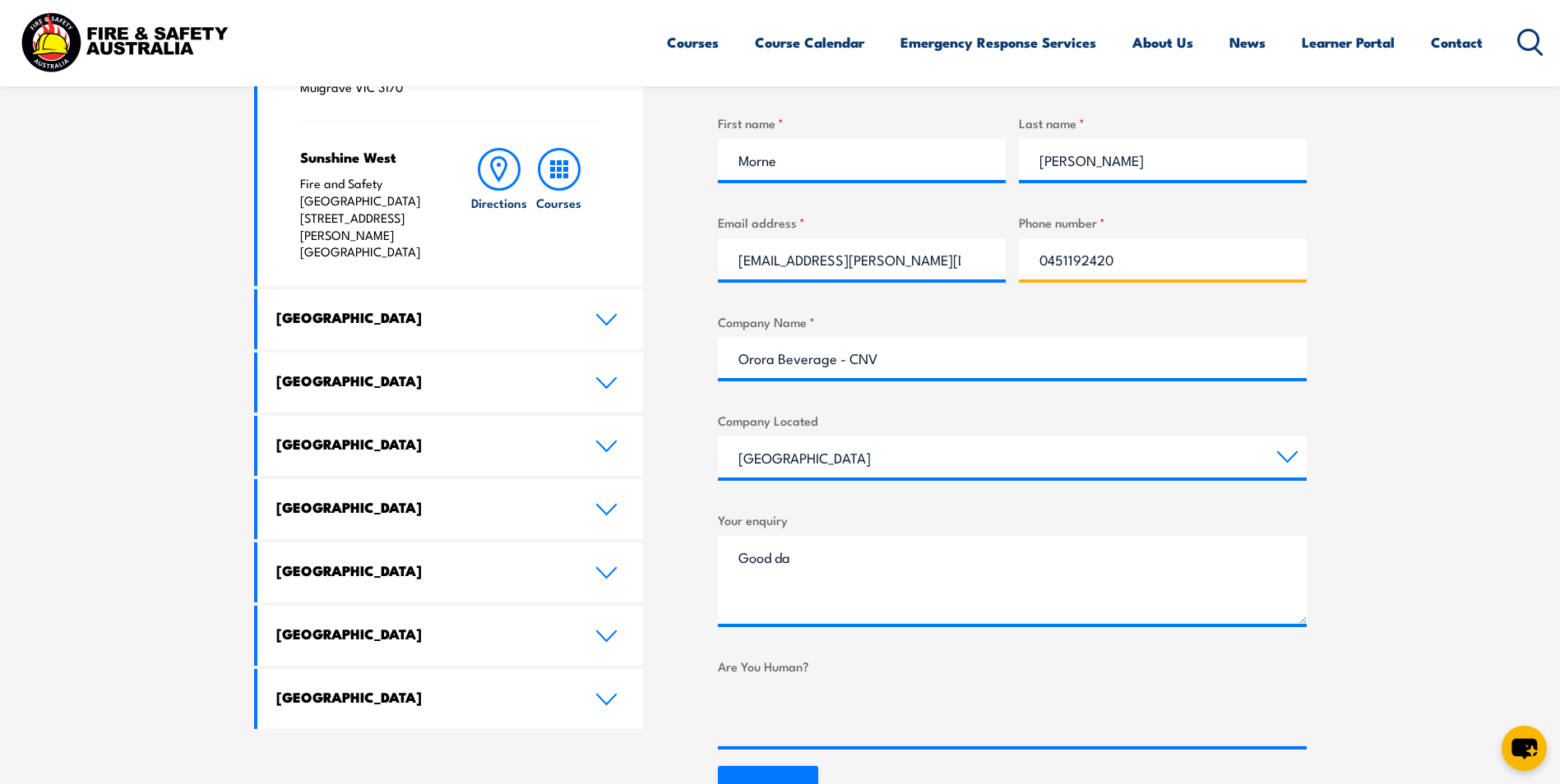
click at [1127, 256] on input "0451192420" at bounding box center [1163, 259] width 288 height 41
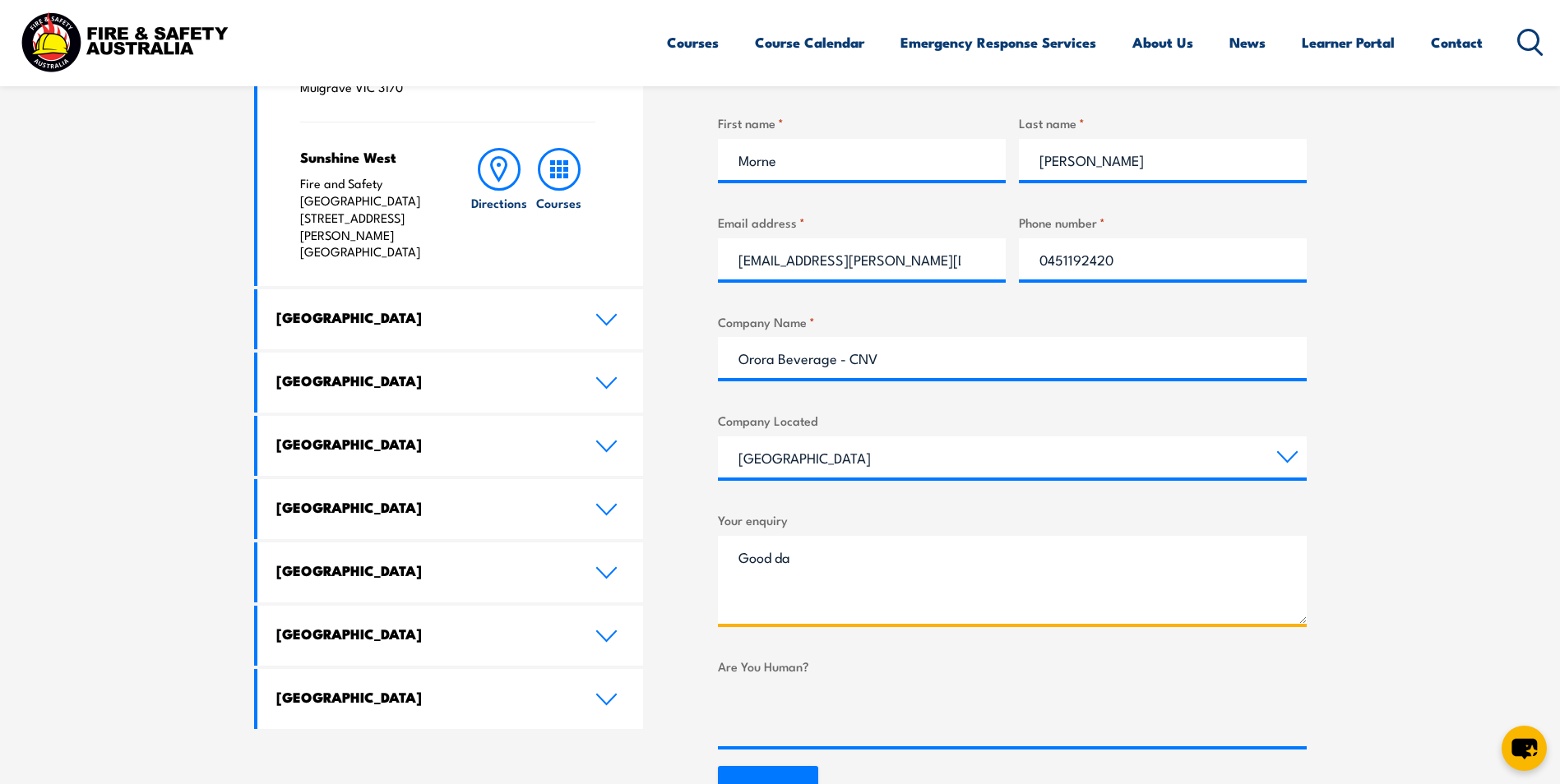
click at [831, 554] on textarea "Good da" at bounding box center [1012, 581] width 589 height 88
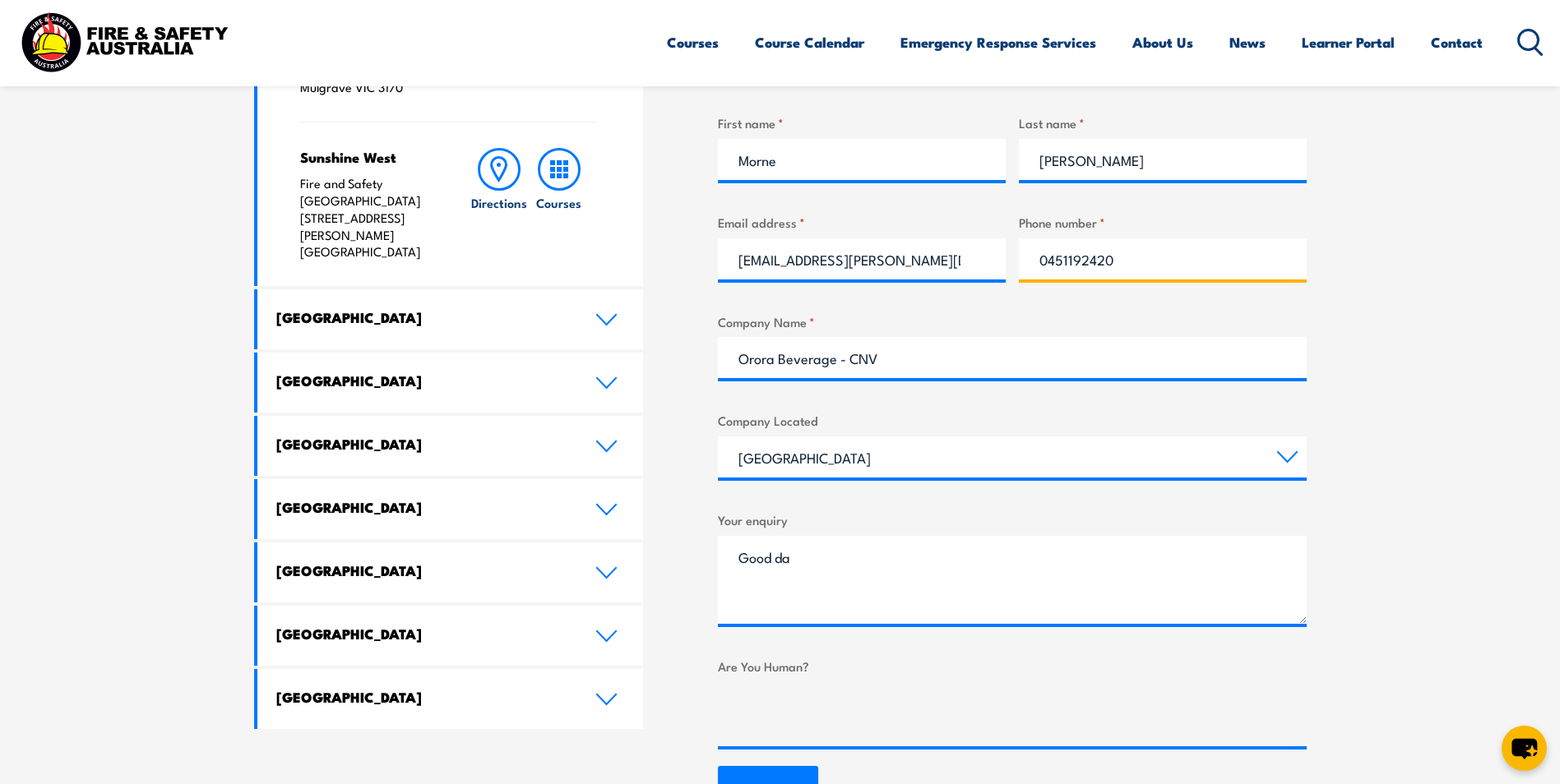
drag, startPoint x: 1160, startPoint y: 257, endPoint x: 1002, endPoint y: 272, distance: 158.7
click at [1004, 272] on div "What would you like to enquire about? Select a topic Training Emergency Respons…" at bounding box center [1012, 330] width 589 height 832
click at [1071, 234] on div "Phone number *" at bounding box center [1163, 247] width 288 height 67
click at [1065, 257] on input "Phone number *" at bounding box center [1163, 259] width 288 height 41
paste input "61 418 203 212"
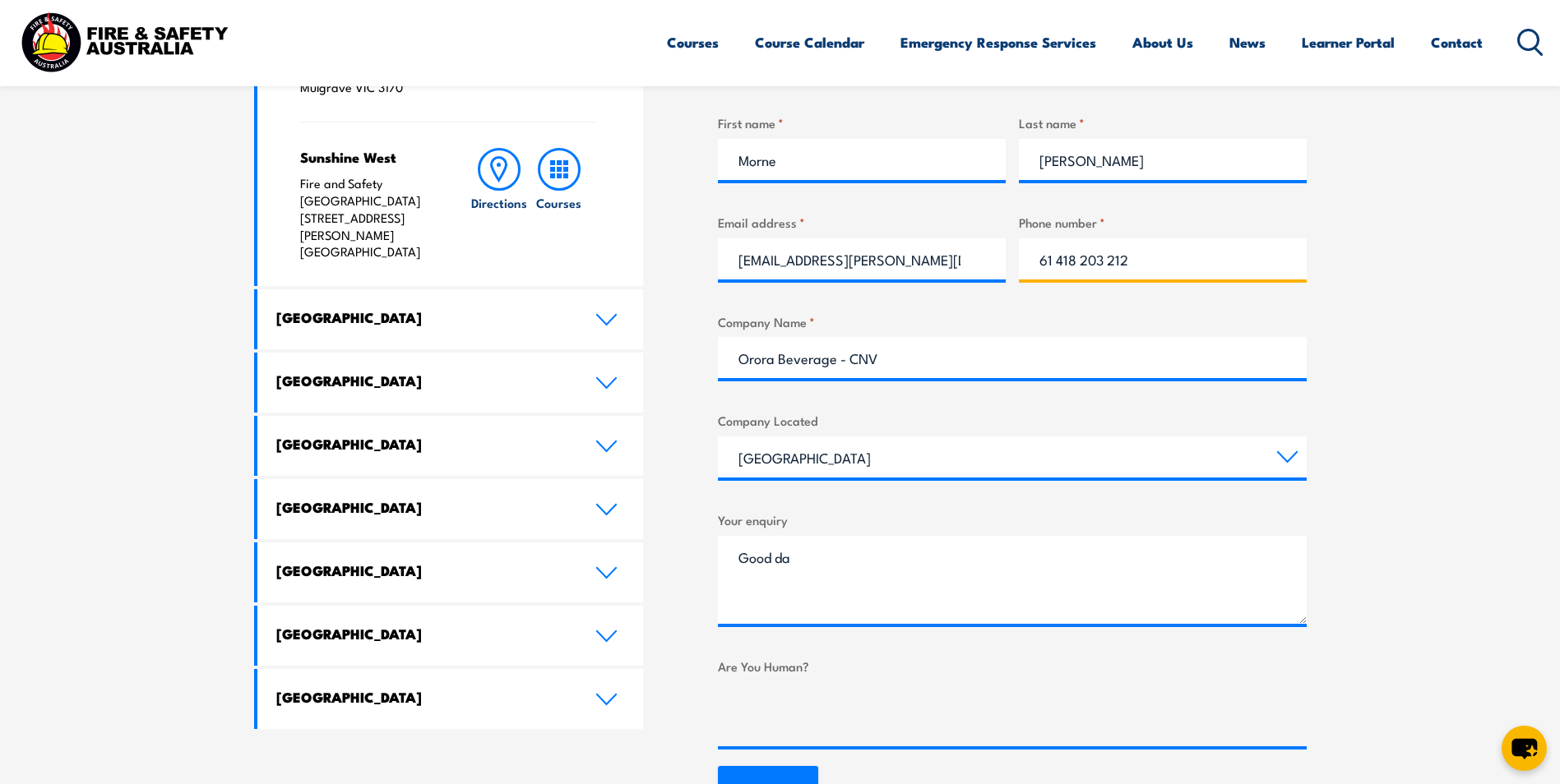
type input "61 418 203 212"
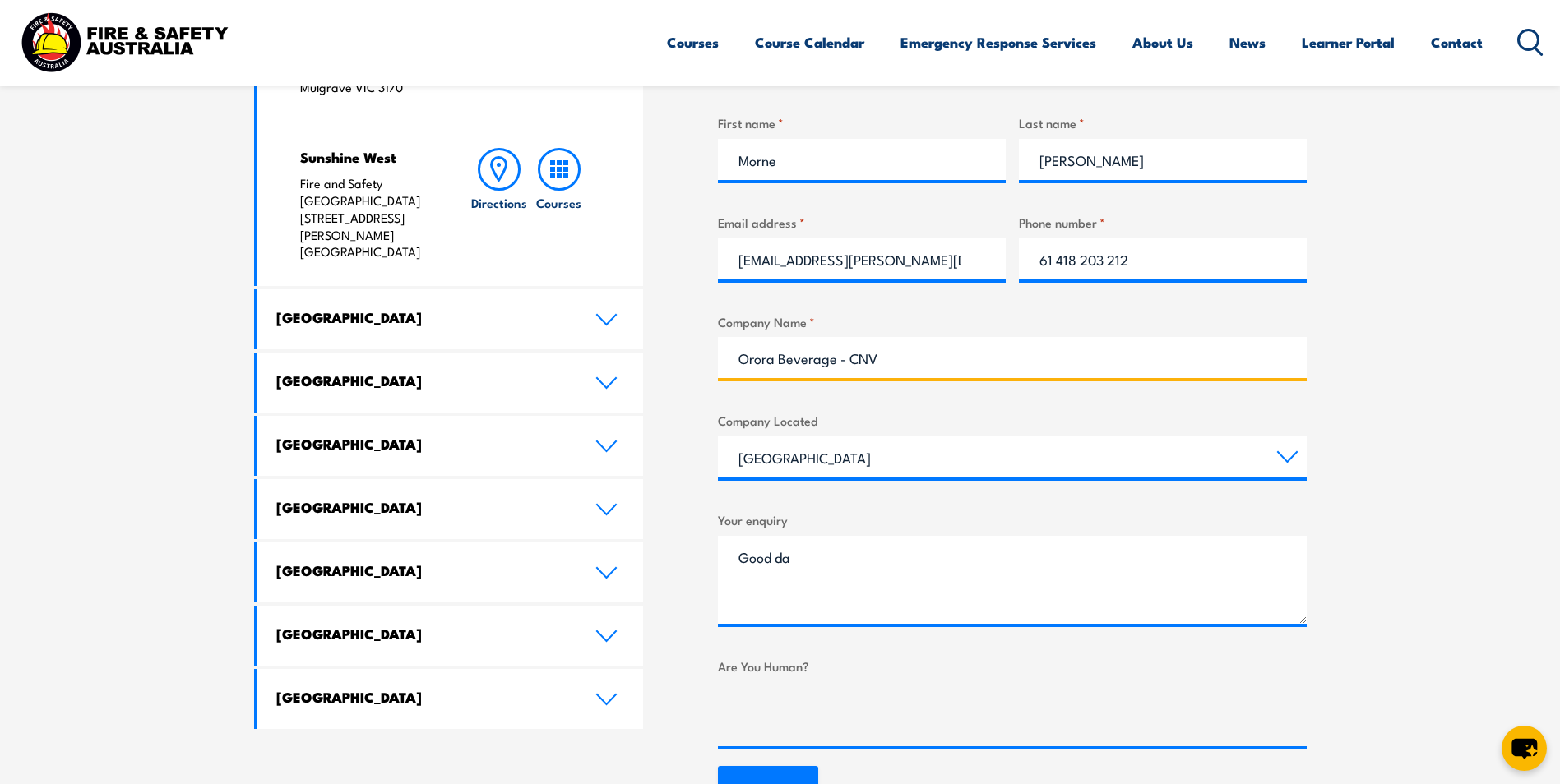
click at [1101, 342] on input "Orora Beverage - CNV" at bounding box center [1012, 357] width 589 height 41
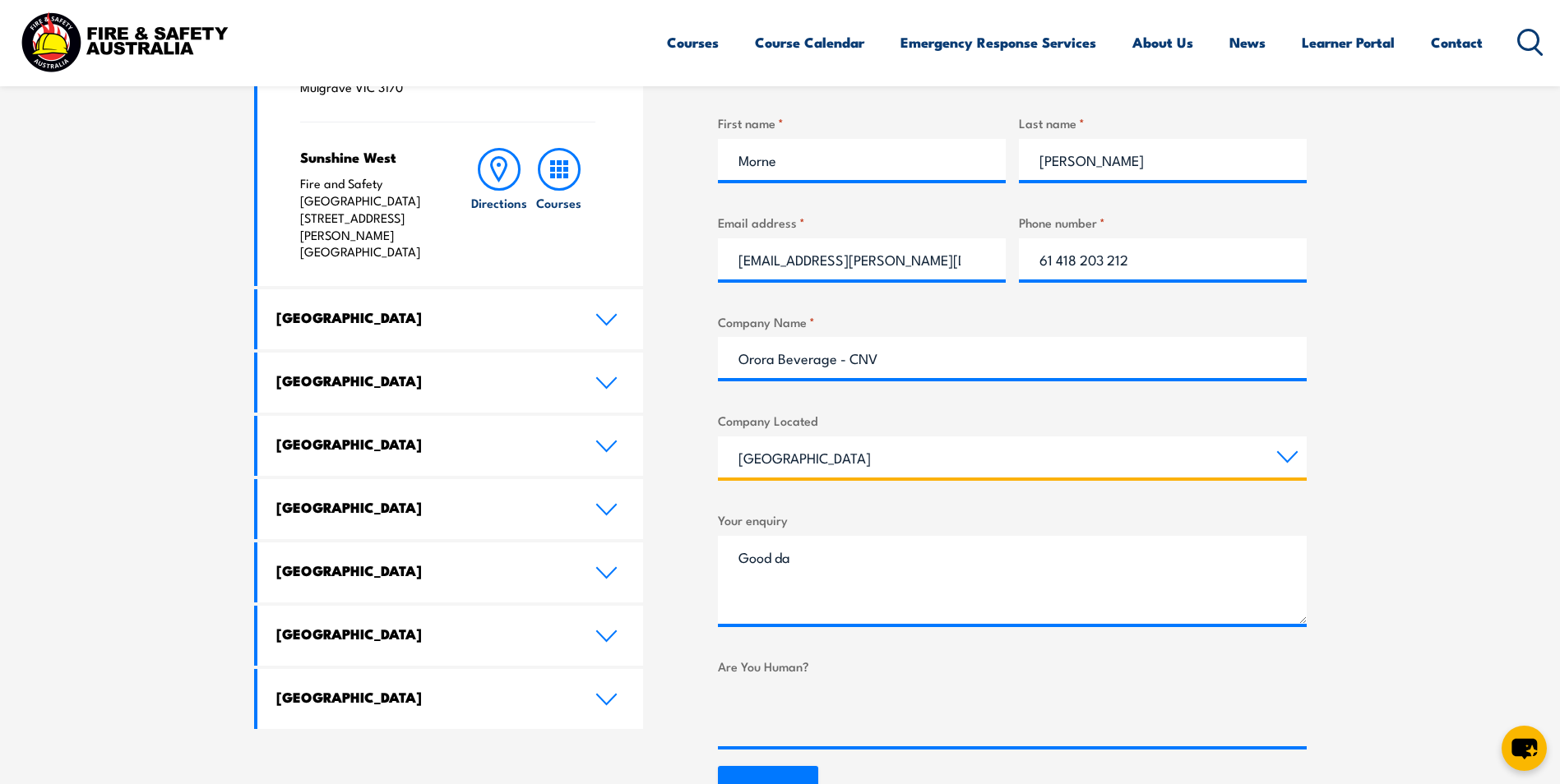
click at [1079, 477] on select "Queensland New South Wales Australian Capital Territory Victoria South Australi…" at bounding box center [1012, 457] width 589 height 41
click at [1083, 456] on select "Queensland New South Wales Australian Capital Territory Victoria South Australi…" at bounding box center [1012, 457] width 589 height 41
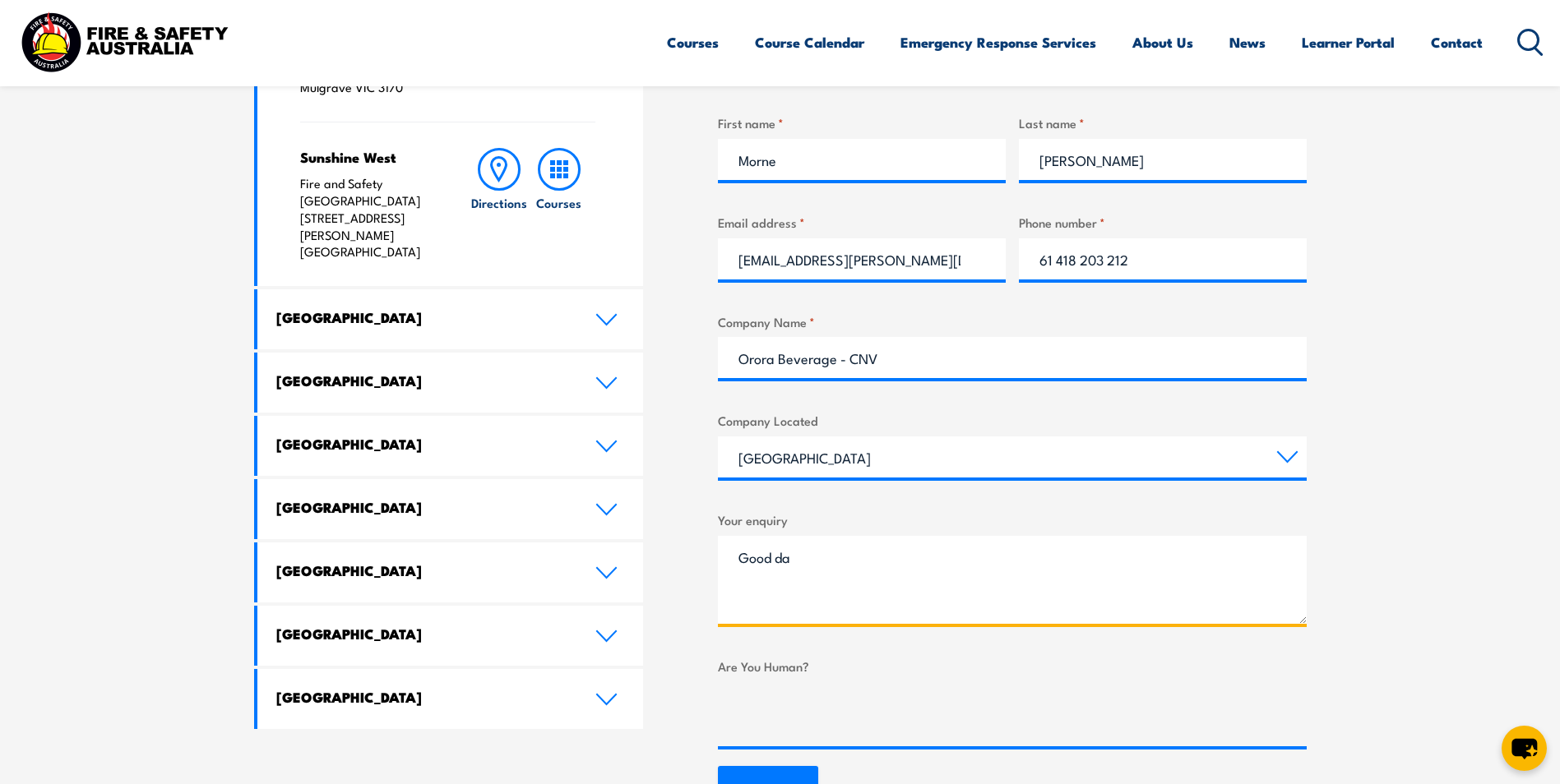
click at [997, 574] on textarea "Good da" at bounding box center [1012, 581] width 589 height 88
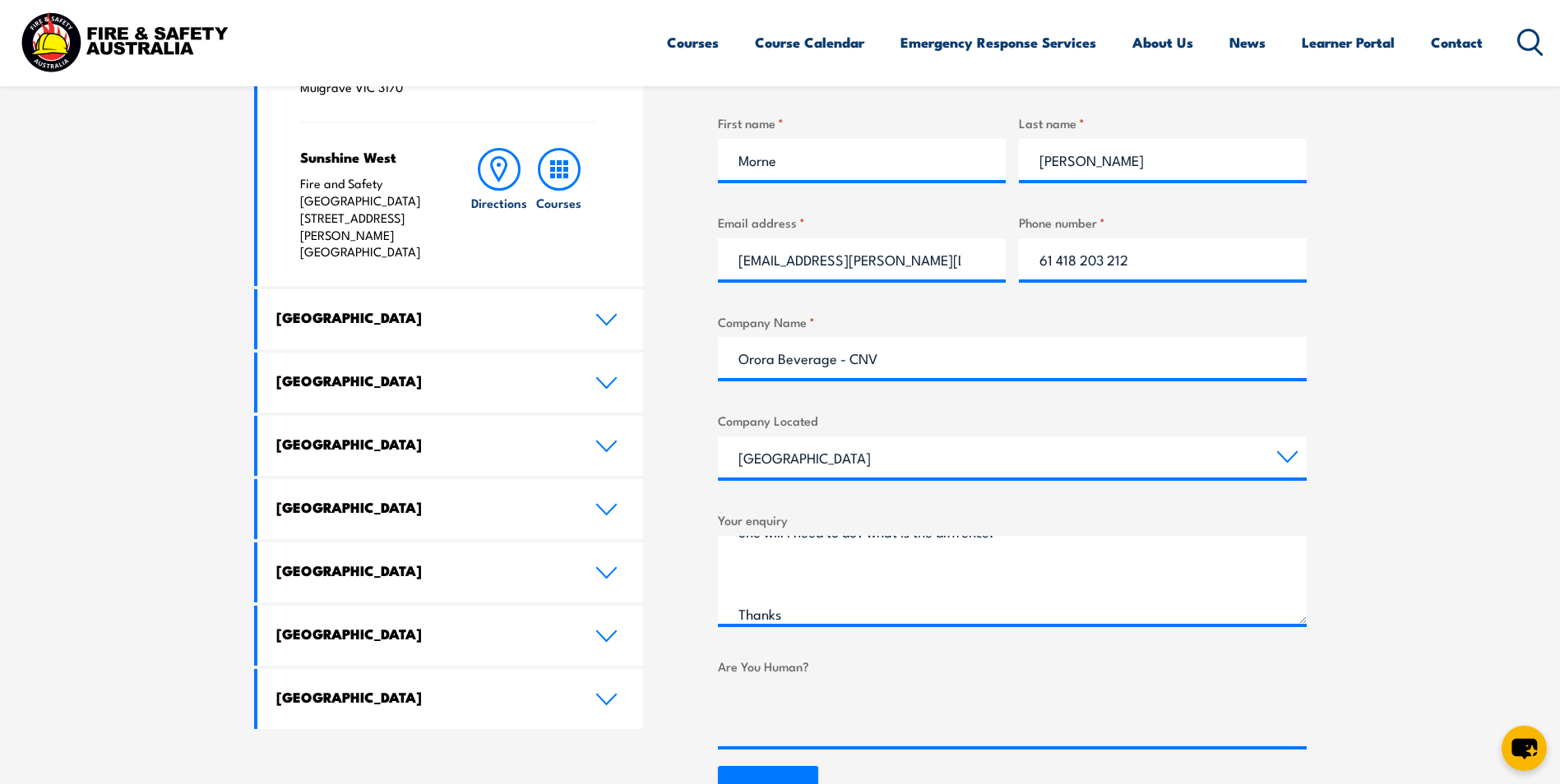
click at [1001, 534] on div "Your enquiry Good day, I am enquiring about your breathing aparatus training. I…" at bounding box center [1012, 567] width 589 height 113
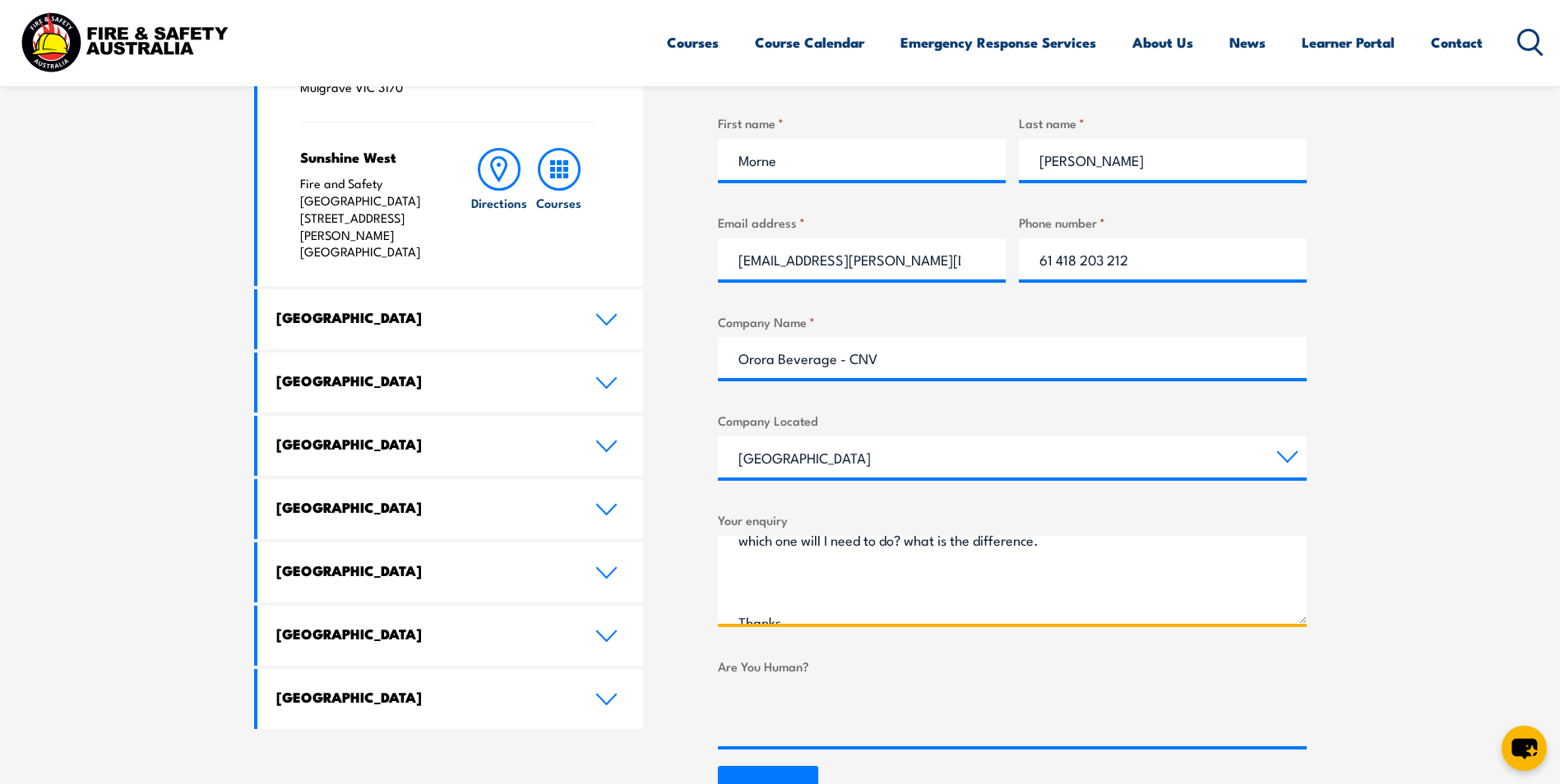
scroll to position [118, 0]
type textarea "Good day, I am enquiring about your breathing apparatus training. I see you hav…"
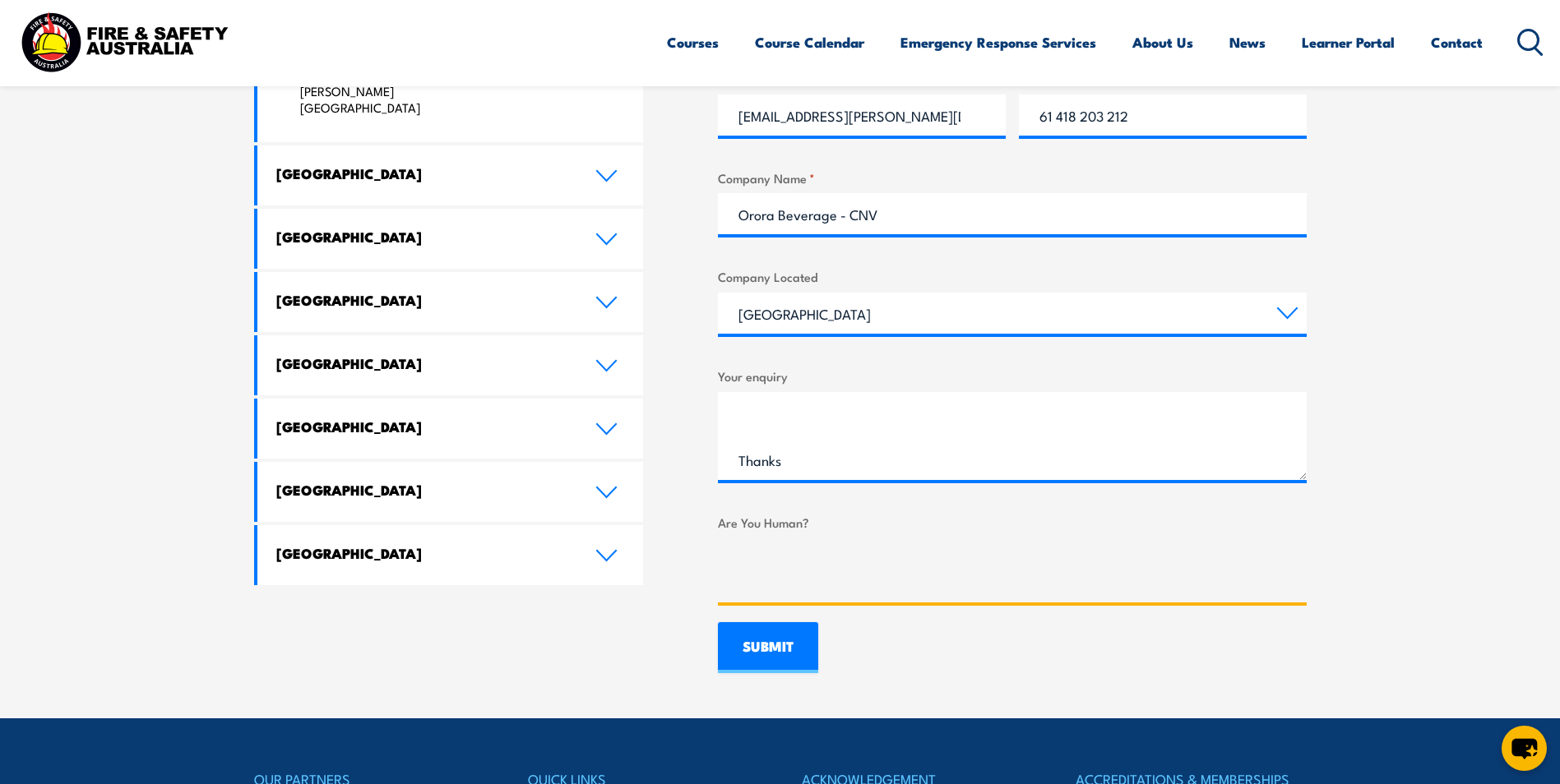
scroll to position [1068, 0]
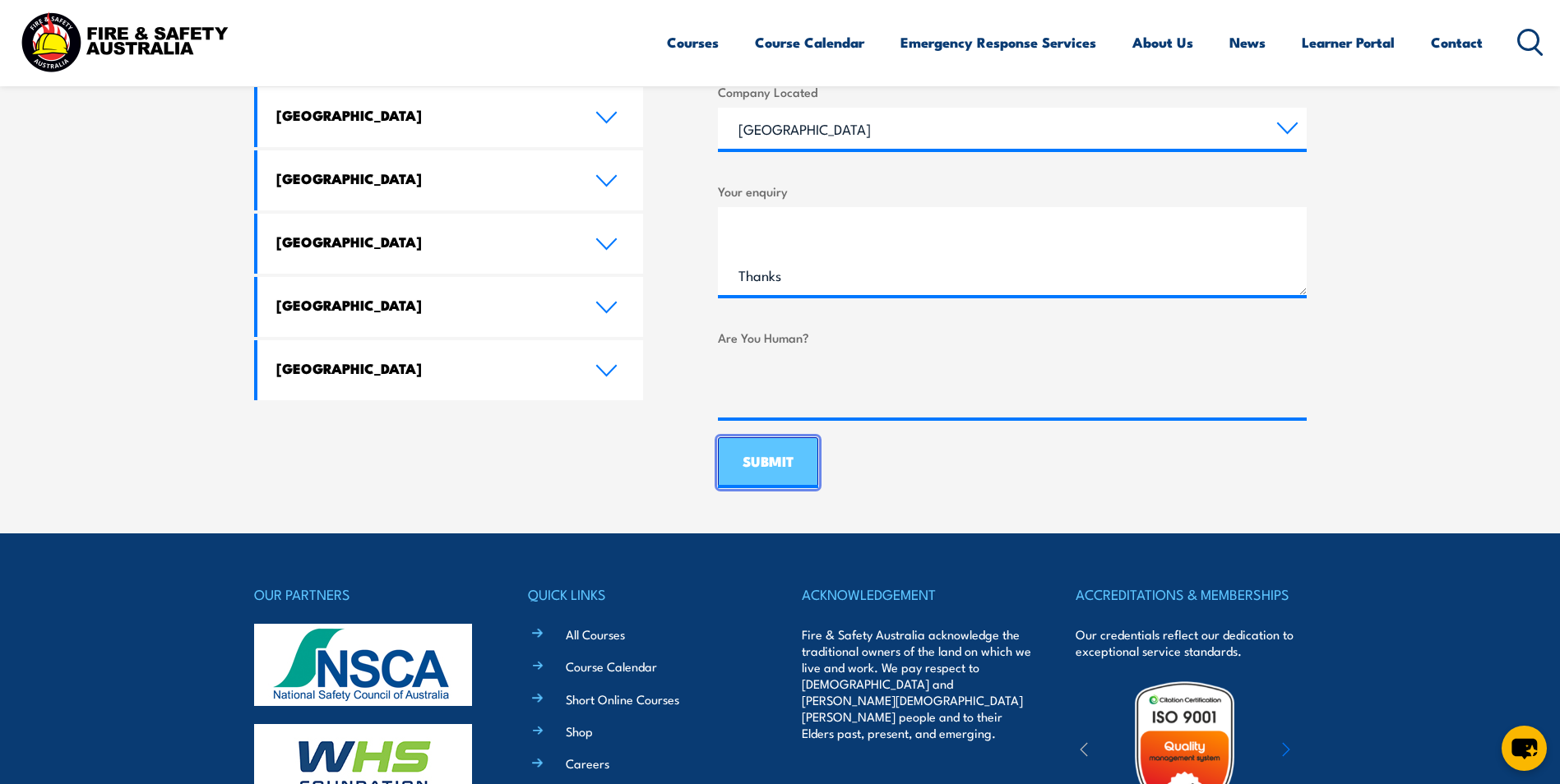
click at [764, 462] on input "SUBMIT" at bounding box center [767, 463] width 100 height 51
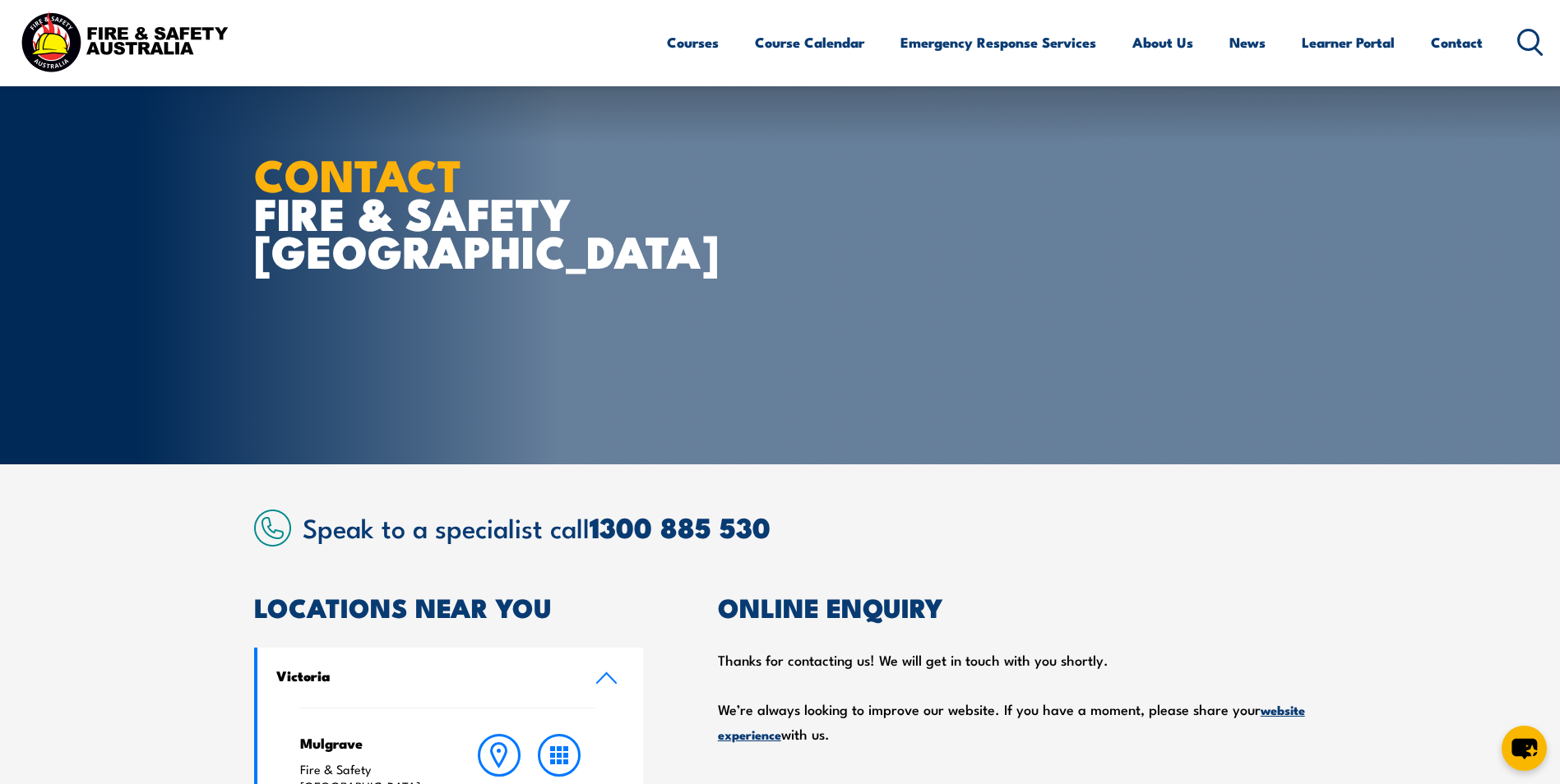
scroll to position [0, 0]
